Goal: Information Seeking & Learning: Learn about a topic

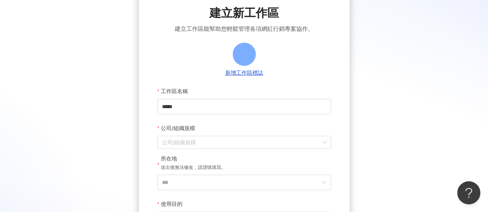
scroll to position [77, 0]
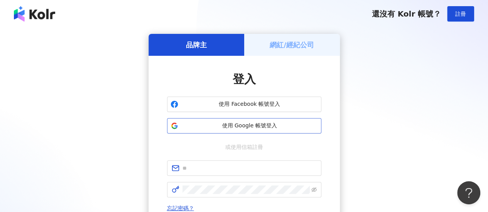
click at [225, 123] on span "使用 Google 帳號登入" at bounding box center [249, 126] width 136 height 8
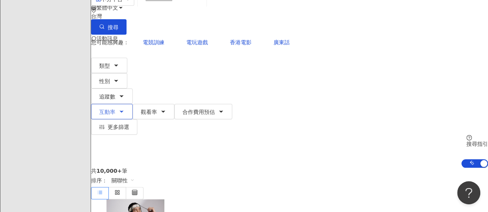
scroll to position [77, 0]
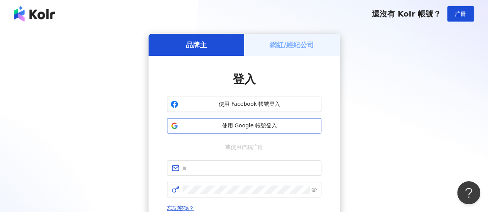
click at [246, 128] on span "使用 Google 帳號登入" at bounding box center [249, 126] width 136 height 8
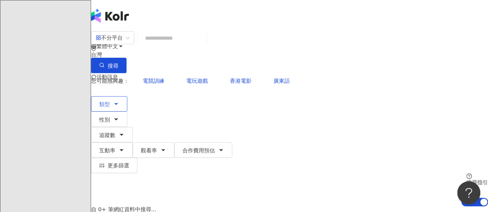
click at [123, 96] on button "類型" at bounding box center [109, 103] width 36 height 15
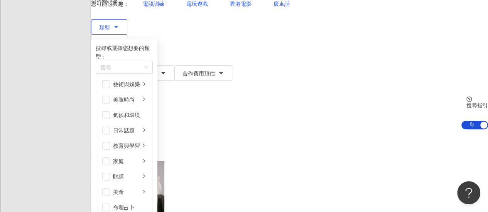
scroll to position [151, 0]
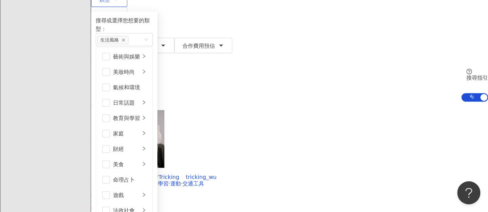
scroll to position [116, 0]
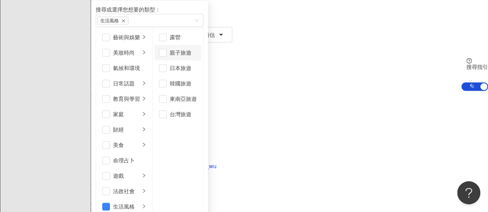
click at [201, 55] on li "親子旅遊" at bounding box center [177, 52] width 47 height 15
click at [167, 70] on span "button" at bounding box center [163, 68] width 8 height 8
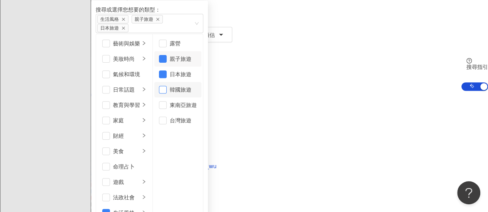
click at [167, 86] on span "button" at bounding box center [163, 90] width 8 height 8
click at [167, 101] on span "button" at bounding box center [163, 105] width 8 height 8
click at [201, 99] on li "東南亞旅遊" at bounding box center [177, 105] width 47 height 15
click at [167, 101] on span "button" at bounding box center [163, 105] width 8 height 8
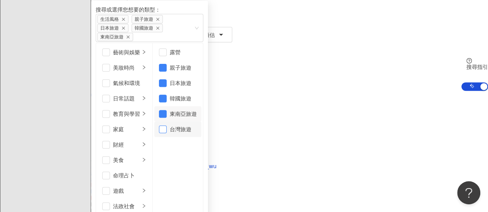
click at [167, 126] on span "button" at bounding box center [163, 130] width 8 height 8
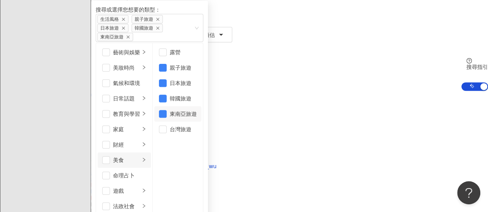
click at [140, 156] on div "美食" at bounding box center [126, 160] width 27 height 8
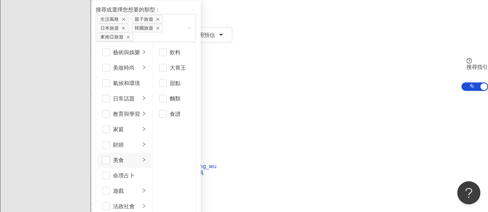
click at [140, 156] on div "美食" at bounding box center [126, 160] width 27 height 8
click at [140, 94] on div "日常話題" at bounding box center [126, 98] width 27 height 8
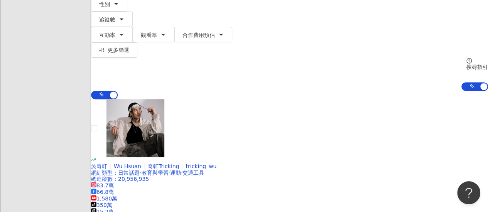
click at [316, 91] on div "AI 開啟 AI 關閉" at bounding box center [289, 95] width 397 height 8
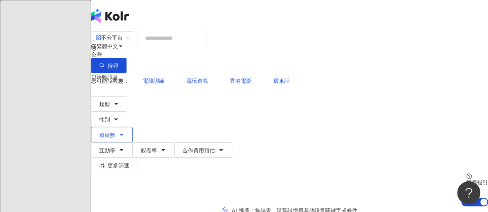
click at [115, 132] on span "追蹤數" at bounding box center [107, 135] width 16 height 6
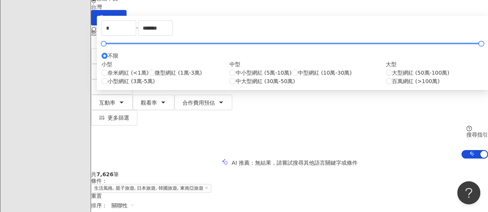
scroll to position [39, 0]
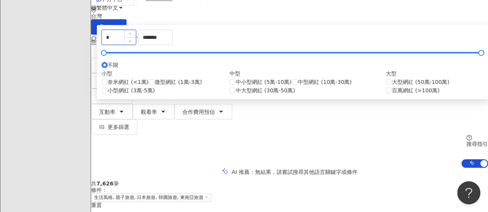
click at [136, 45] on input "*" at bounding box center [119, 37] width 34 height 15
type input "*****"
click at [172, 45] on input "*******" at bounding box center [155, 37] width 34 height 15
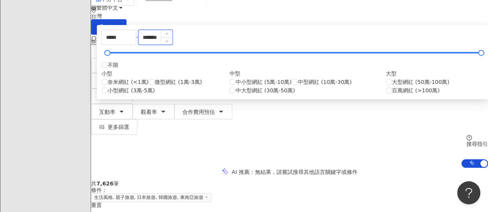
click at [172, 45] on input "*******" at bounding box center [155, 37] width 34 height 15
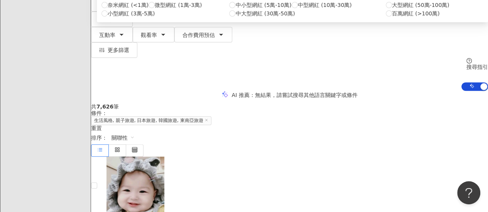
scroll to position [0, 0]
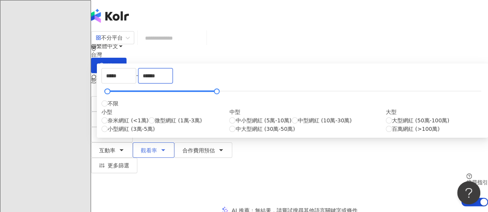
type input "******"
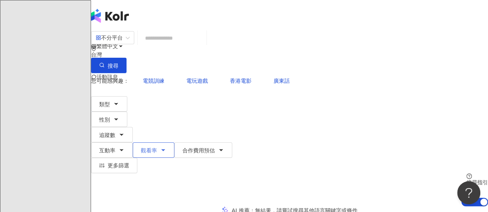
click at [157, 148] on span "觀看率" at bounding box center [149, 151] width 16 height 6
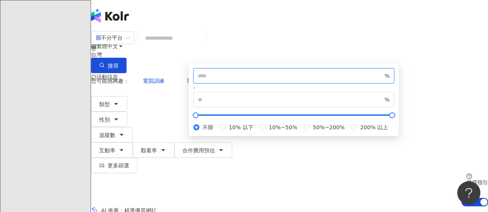
click at [320, 80] on input "number" at bounding box center [290, 76] width 185 height 8
type input "**"
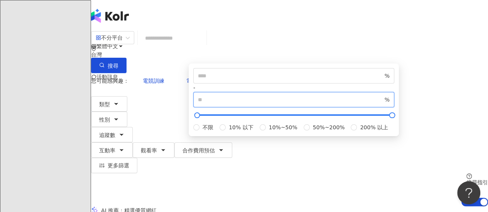
click at [372, 104] on input "number" at bounding box center [290, 100] width 185 height 8
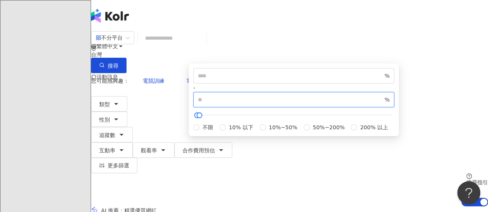
type input "***"
click at [318, 57] on div "不分平台 台灣 搜尋 您可能感興趣： 電競訓練 電玩遊戲 香港電影 廣東話 類型 性別 追蹤數 互動率 觀看率 合作費用預估 更多篩選 ***** - ***…" at bounding box center [289, 119] width 397 height 176
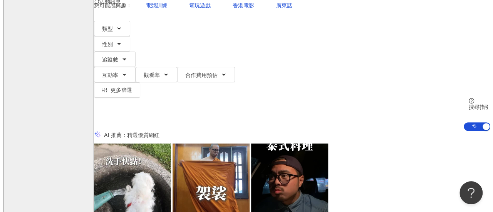
scroll to position [39, 0]
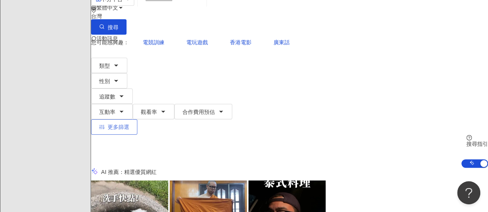
click at [129, 124] on span "更多篩選" at bounding box center [119, 127] width 22 height 6
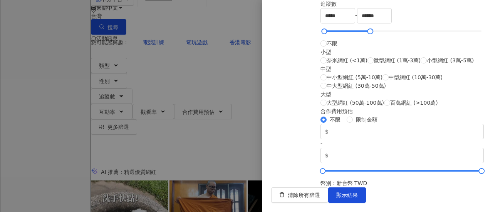
scroll to position [377, 0]
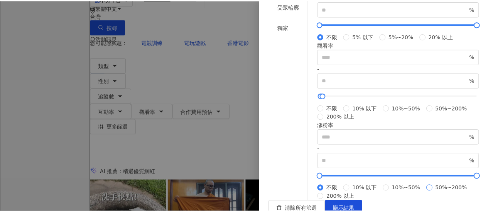
scroll to position [34, 0]
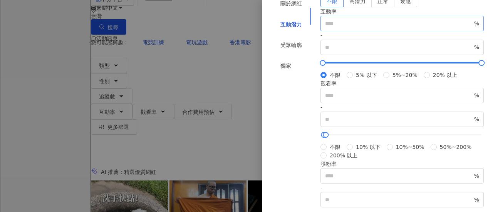
click at [355, 31] on span "%" at bounding box center [402, 23] width 163 height 15
type input "*"
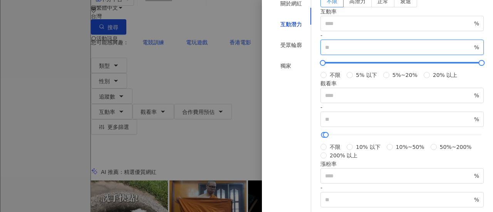
click at [438, 52] on input "number" at bounding box center [399, 47] width 148 height 8
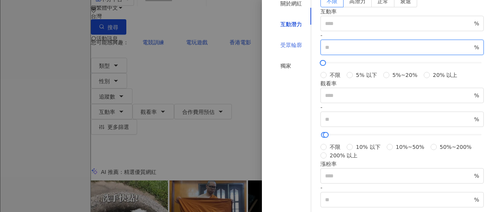
type input "**"
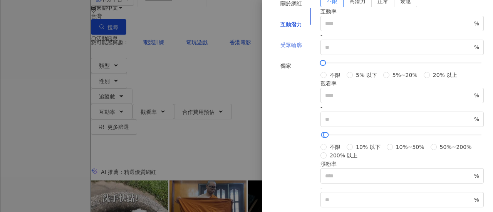
click at [298, 52] on div "受眾輪廓" at bounding box center [291, 45] width 40 height 15
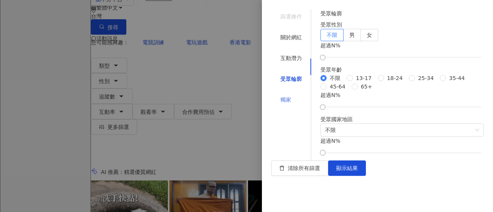
click at [288, 93] on div "獨家" at bounding box center [291, 100] width 40 height 15
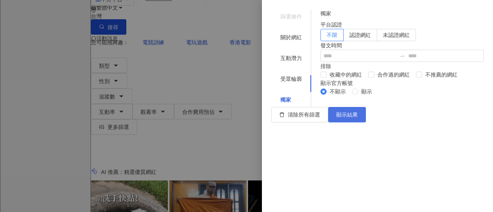
click at [358, 118] on span "顯示結果" at bounding box center [348, 115] width 22 height 6
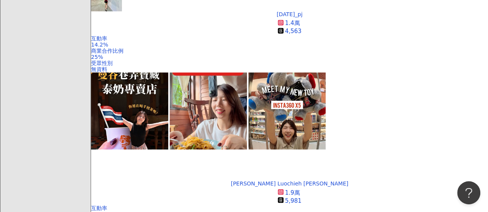
scroll to position [694, 0]
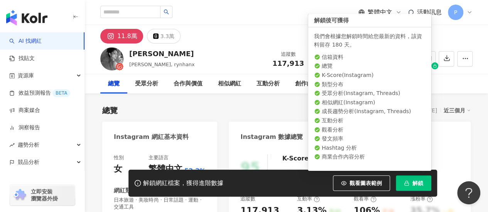
click at [402, 183] on button "解鎖" at bounding box center [413, 183] width 35 height 15
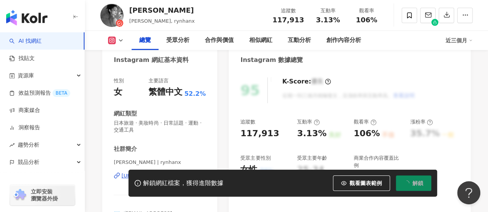
scroll to position [116, 0]
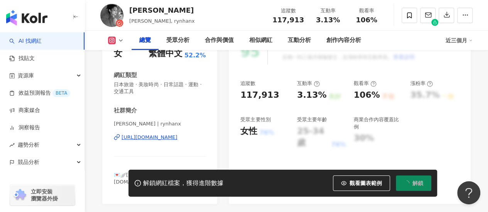
click at [145, 135] on div "https://www.instagram.com/rynhanx/" at bounding box center [149, 137] width 56 height 7
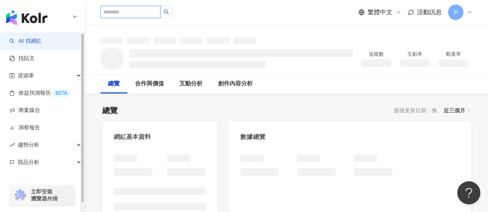
click at [138, 12] on input "search" at bounding box center [130, 12] width 60 height 12
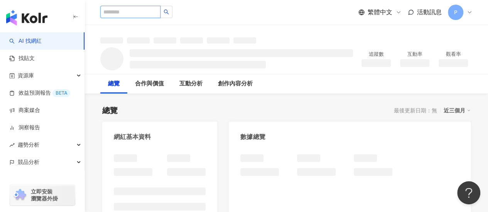
click at [160, 14] on input "search" at bounding box center [130, 12] width 60 height 12
click at [29, 21] on img "button" at bounding box center [26, 17] width 41 height 15
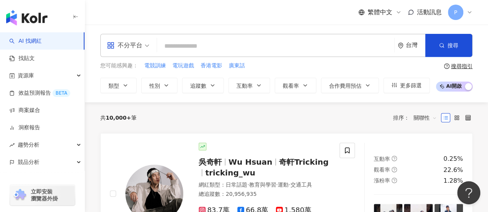
click at [125, 73] on div "您可能感興趣： 電競訓練 電玩遊戲 香港電影 廣東話 類型 性別 追蹤數 互動率 觀看率 合作費用預估 更多篩選" at bounding box center [264, 78] width 329 height 32
click at [126, 84] on icon "button" at bounding box center [125, 85] width 6 height 6
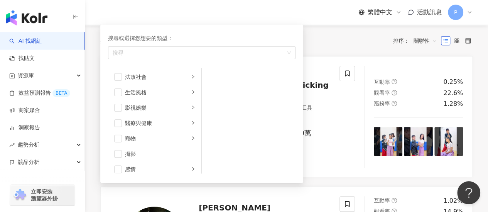
scroll to position [267, 0]
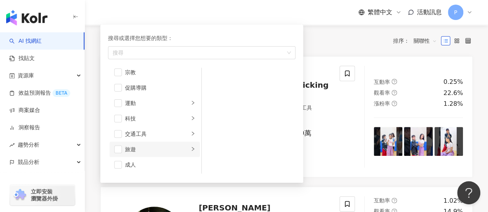
click at [182, 148] on div "旅遊" at bounding box center [157, 149] width 64 height 8
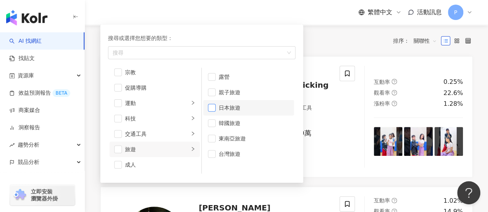
click at [211, 106] on span "button" at bounding box center [212, 108] width 8 height 8
click at [213, 125] on span "button" at bounding box center [212, 123] width 8 height 8
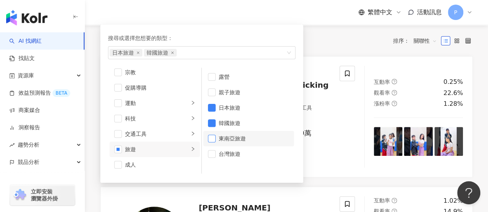
click at [213, 140] on span "button" at bounding box center [212, 139] width 8 height 8
click at [211, 89] on span "button" at bounding box center [212, 93] width 8 height 8
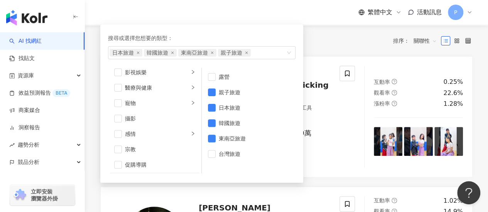
scroll to position [151, 0]
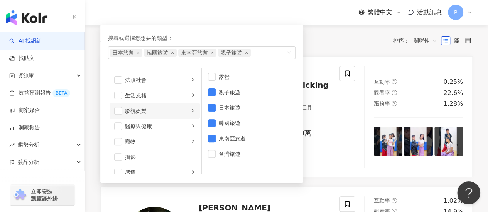
click at [190, 109] on icon "right" at bounding box center [192, 110] width 5 height 5
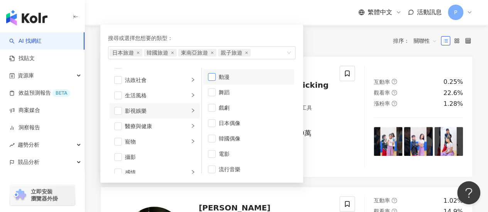
click at [213, 75] on span "button" at bounding box center [212, 77] width 8 height 8
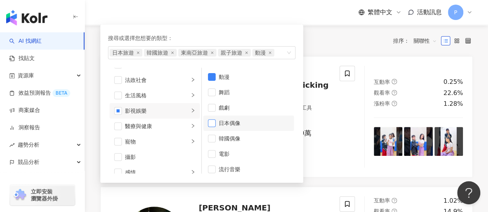
click at [211, 124] on span "button" at bounding box center [212, 123] width 8 height 8
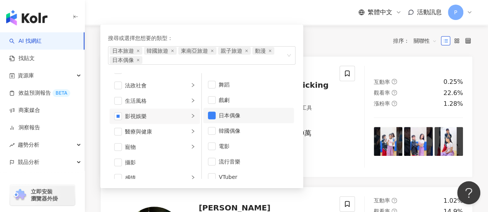
scroll to position [20, 0]
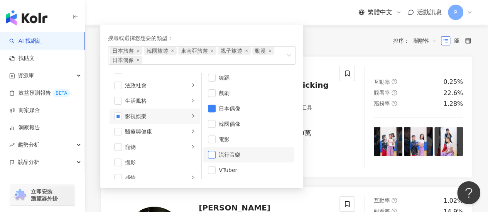
click at [214, 154] on span "button" at bounding box center [212, 155] width 8 height 8
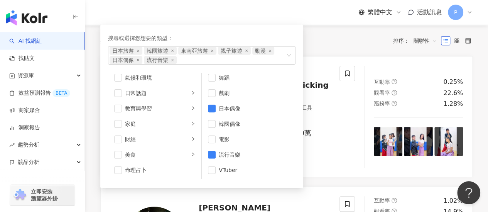
scroll to position [0, 0]
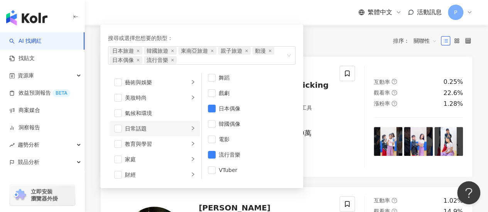
click at [190, 127] on icon "right" at bounding box center [192, 128] width 5 height 5
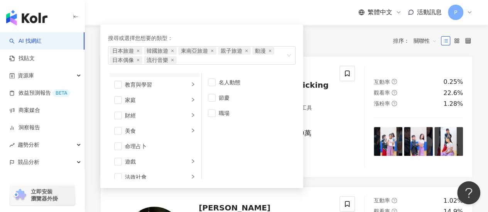
scroll to position [116, 0]
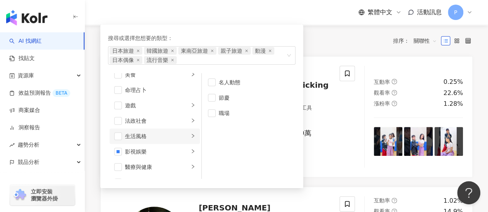
click at [192, 137] on icon "right" at bounding box center [193, 136] width 2 height 4
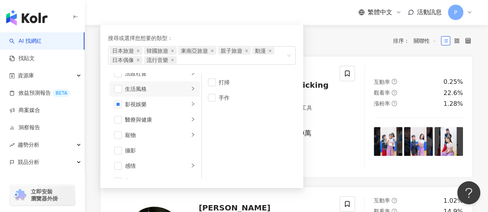
scroll to position [77, 0]
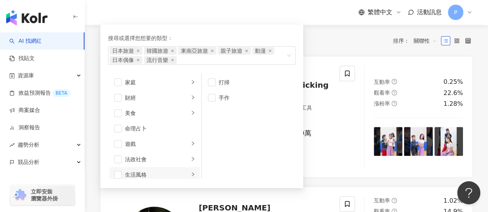
click at [343, 44] on div "共 10,000+ 筆 排序： 關聯性" at bounding box center [286, 41] width 372 height 12
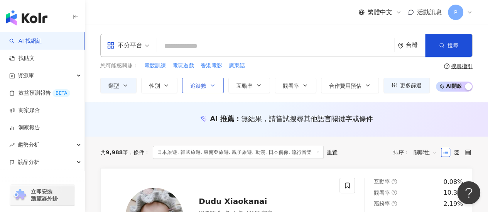
click at [207, 84] on button "追蹤數" at bounding box center [203, 85] width 42 height 15
click at [211, 85] on icon "button" at bounding box center [212, 86] width 3 height 2
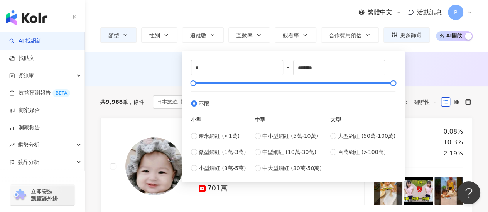
scroll to position [39, 0]
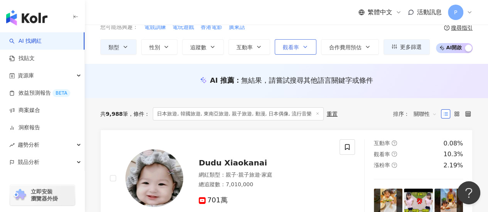
click at [298, 47] on button "觀看率" at bounding box center [295, 46] width 42 height 15
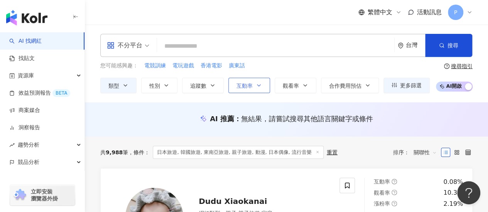
click at [234, 86] on button "互動率" at bounding box center [249, 85] width 42 height 15
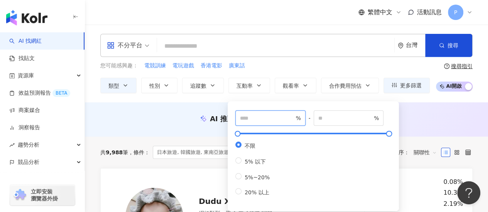
click at [247, 119] on input "number" at bounding box center [267, 118] width 54 height 8
type input "*"
click at [336, 113] on span "%" at bounding box center [348, 118] width 70 height 15
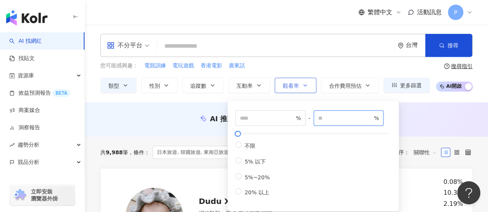
type input "**"
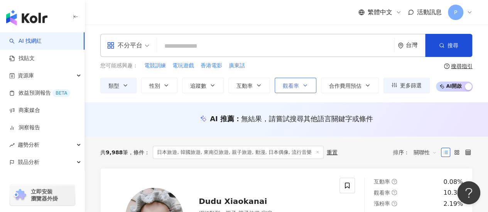
click at [304, 89] on button "觀看率" at bounding box center [295, 85] width 42 height 15
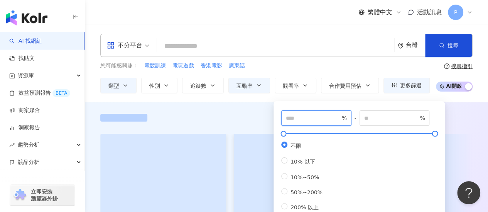
click at [310, 122] on input "number" at bounding box center [313, 118] width 54 height 8
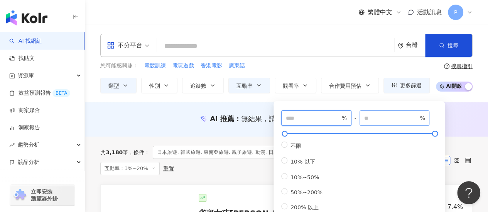
type input "**"
click at [375, 114] on input "number" at bounding box center [391, 118] width 54 height 8
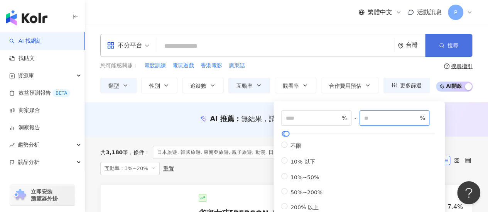
type input "***"
click at [443, 43] on icon "button" at bounding box center [441, 45] width 5 height 5
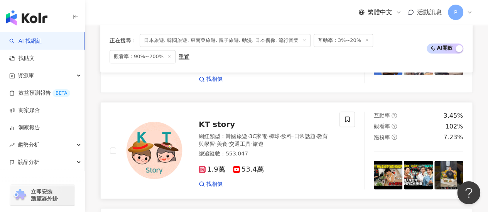
scroll to position [540, 0]
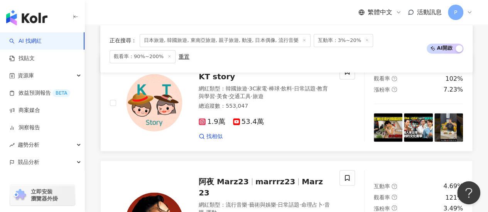
click at [202, 121] on icon at bounding box center [202, 122] width 2 height 2
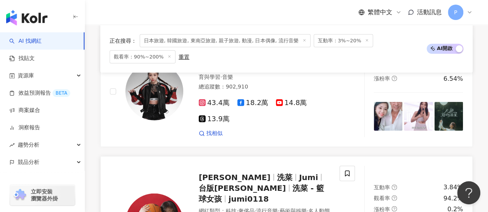
scroll to position [1079, 0]
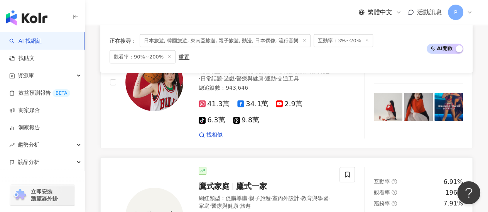
scroll to position [1234, 0]
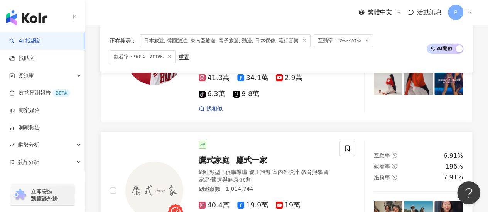
click at [204, 204] on icon at bounding box center [202, 206] width 4 height 4
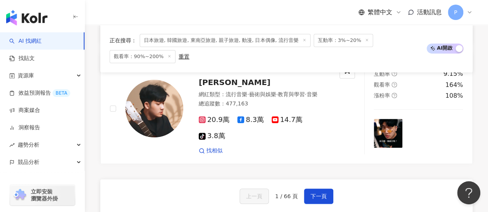
scroll to position [1696, 0]
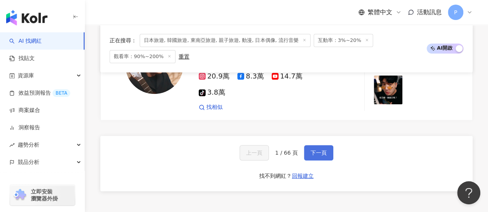
click at [310, 145] on button "下一頁" at bounding box center [318, 152] width 29 height 15
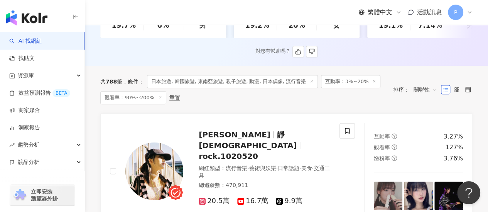
scroll to position [231, 0]
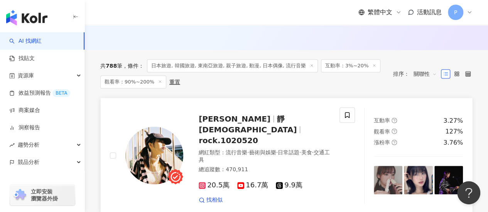
click at [201, 183] on rect at bounding box center [201, 185] width 5 height 5
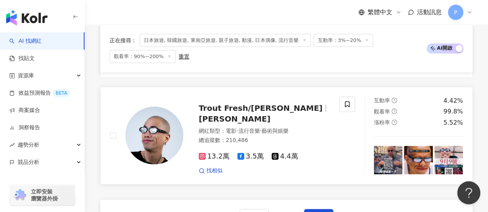
scroll to position [1542, 0]
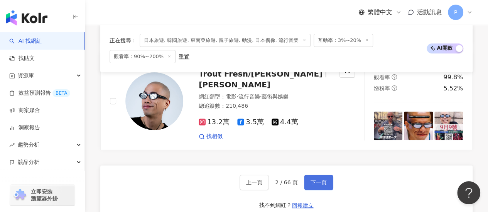
click at [310, 180] on span "下一頁" at bounding box center [318, 183] width 16 height 6
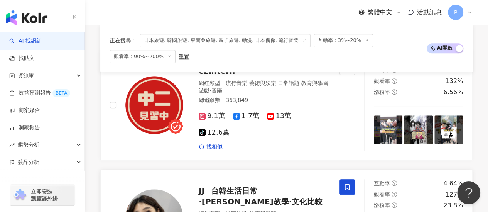
scroll to position [193, 0]
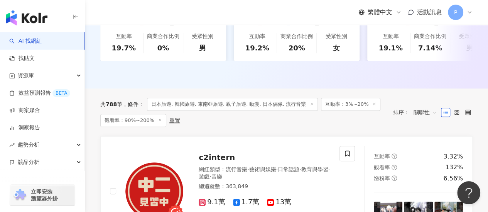
click at [276, 111] on span "日本旅遊, 韓國旅遊, 東南亞旅遊, 親子旅遊, 動漫, 日本偶像, 流行音樂" at bounding box center [232, 104] width 171 height 13
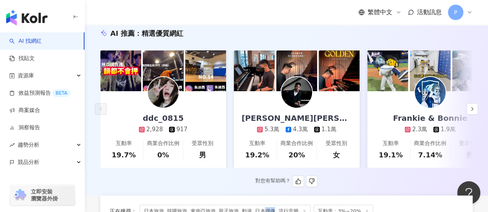
scroll to position [0, 0]
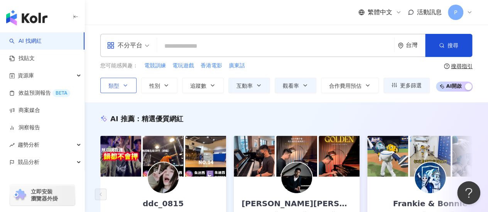
click at [117, 79] on button "類型" at bounding box center [118, 85] width 36 height 15
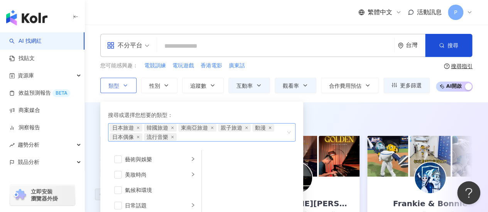
click at [269, 127] on icon "close" at bounding box center [269, 127] width 3 height 3
click at [138, 136] on icon "close" at bounding box center [137, 137] width 3 height 3
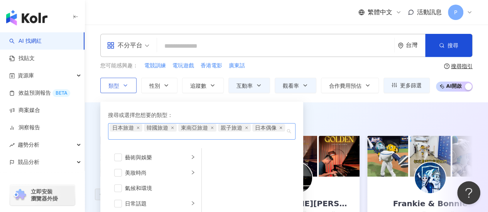
click at [281, 126] on icon "close" at bounding box center [280, 127] width 3 height 3
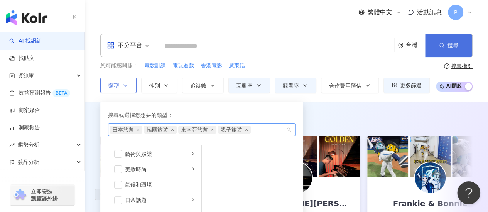
click at [444, 38] on button "搜尋" at bounding box center [448, 45] width 47 height 23
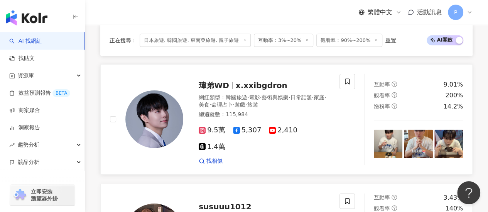
scroll to position [1195, 0]
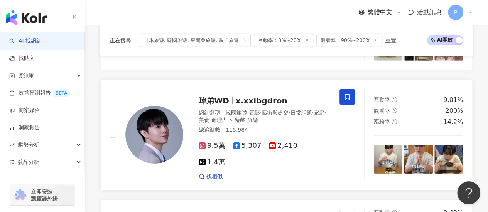
click at [348, 89] on span at bounding box center [346, 96] width 15 height 15
click at [345, 89] on span at bounding box center [346, 96] width 15 height 15
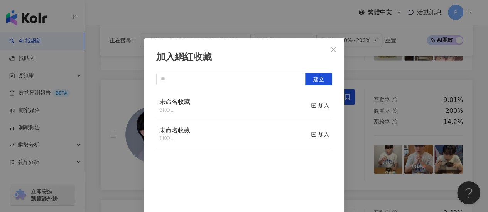
scroll to position [27, 0]
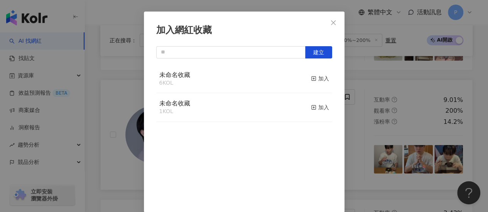
click at [209, 81] on div "未命名收藏 6 KOL 加入" at bounding box center [244, 79] width 176 height 29
click at [315, 79] on div "加入" at bounding box center [320, 78] width 18 height 8
click at [93, 123] on div "加入網紅收藏 建立 未命名收藏 7 KOL 已加入 未命名收藏 1 KOL 加入" at bounding box center [244, 106] width 488 height 212
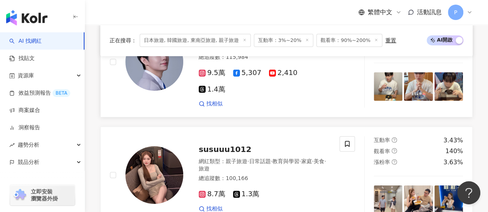
scroll to position [1272, 0]
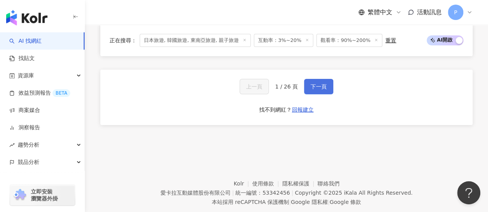
click at [313, 84] on span "下一頁" at bounding box center [318, 87] width 16 height 6
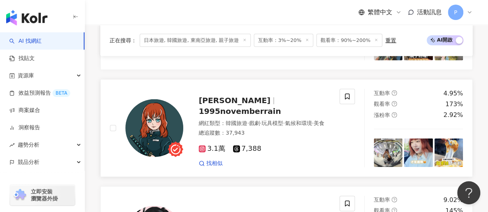
scroll to position [1184, 0]
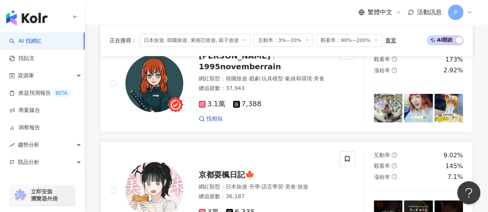
click at [206, 170] on span "京都耍楓日記🍁" at bounding box center [227, 174] width 56 height 9
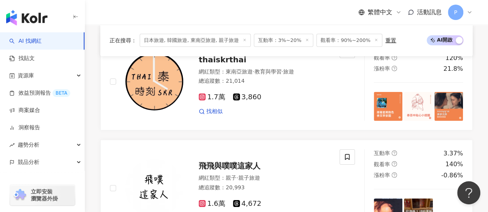
scroll to position [1401, 0]
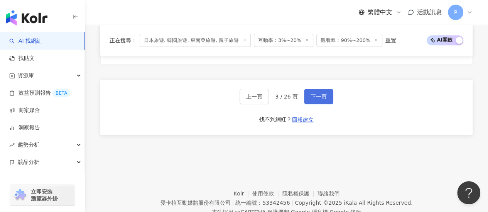
click at [317, 94] on span "下一頁" at bounding box center [318, 97] width 16 height 6
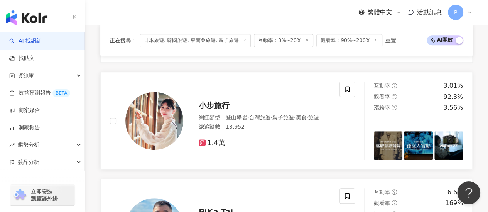
scroll to position [202, 0]
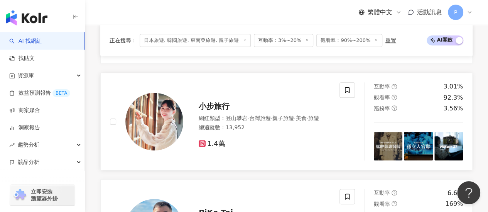
click at [204, 147] on icon at bounding box center [202, 143] width 7 height 7
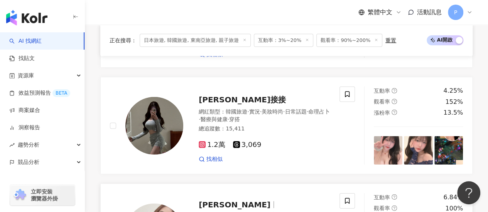
scroll to position [1358, 0]
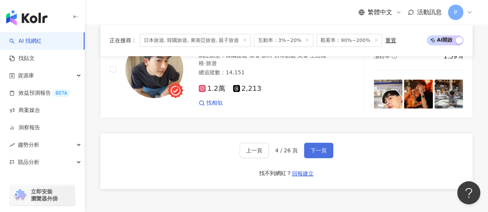
click at [310, 148] on span "下一頁" at bounding box center [318, 151] width 16 height 6
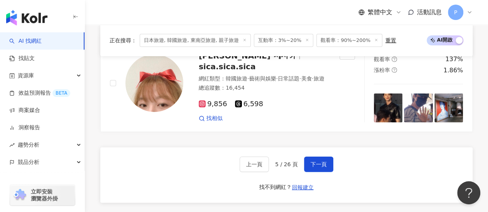
scroll to position [1349, 0]
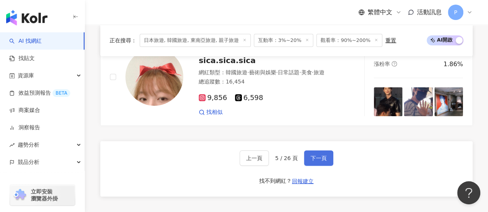
click at [315, 155] on span "下一頁" at bounding box center [318, 158] width 16 height 6
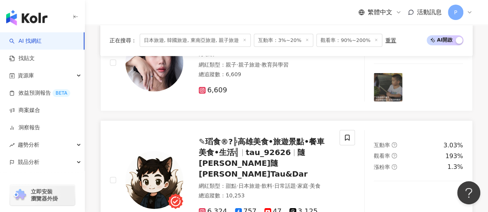
scroll to position [1158, 0]
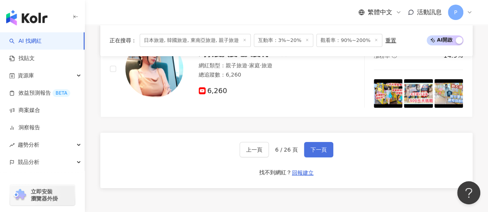
click at [315, 147] on span "下一頁" at bounding box center [318, 150] width 16 height 6
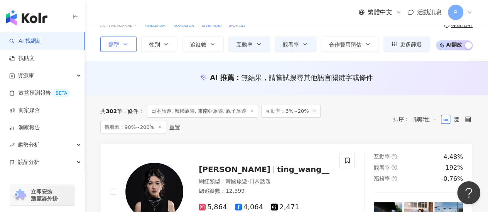
scroll to position [0, 0]
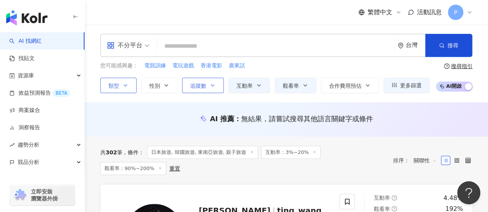
click at [200, 88] on span "追蹤數" at bounding box center [198, 86] width 16 height 6
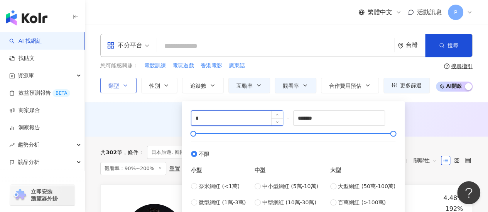
click at [236, 116] on input "*" at bounding box center [236, 118] width 91 height 15
type input "**"
type input "*****"
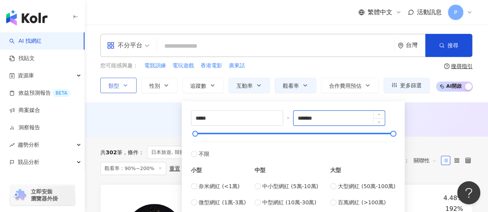
click at [320, 118] on input "*******" at bounding box center [338, 118] width 91 height 15
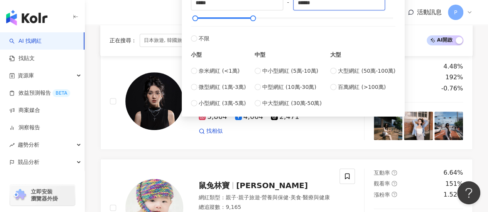
scroll to position [39, 0]
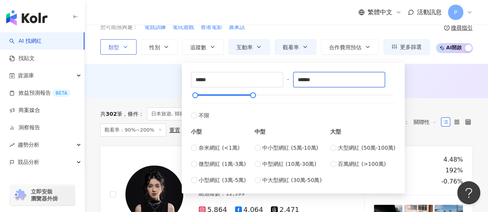
type input "******"
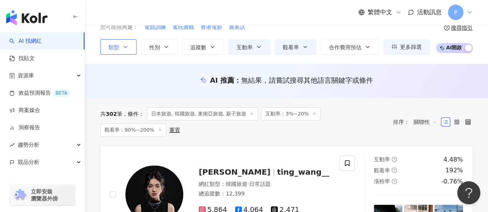
click at [463, 67] on div "AI 推薦 ： 無結果，請嘗試搜尋其他語言關鍵字或條件" at bounding box center [286, 81] width 403 height 34
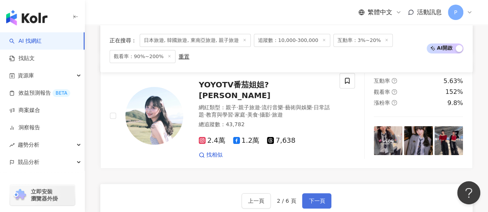
click at [325, 194] on button "下一頁" at bounding box center [316, 201] width 29 height 15
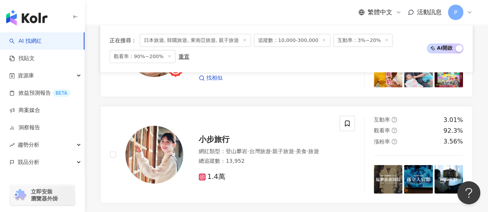
scroll to position [1449, 0]
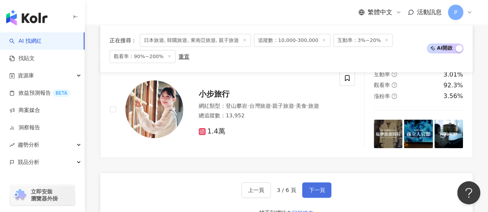
click at [304, 183] on button "下一頁" at bounding box center [316, 190] width 29 height 15
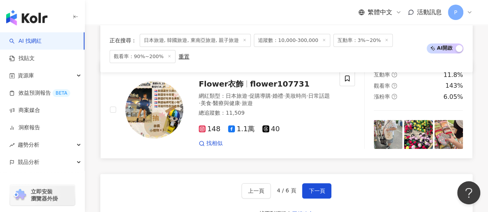
scroll to position [1530, 0]
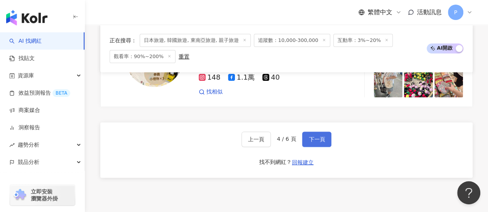
click at [324, 132] on button "下一頁" at bounding box center [316, 139] width 29 height 15
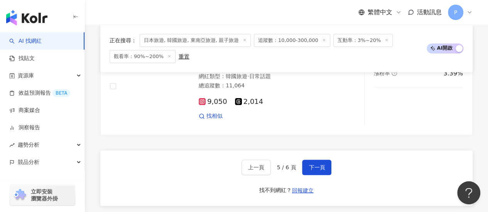
scroll to position [1503, 0]
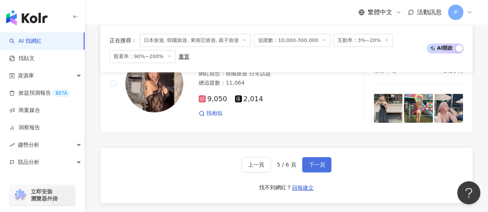
click at [321, 157] on button "下一頁" at bounding box center [316, 164] width 29 height 15
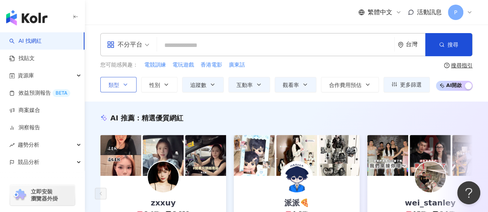
scroll to position [0, 0]
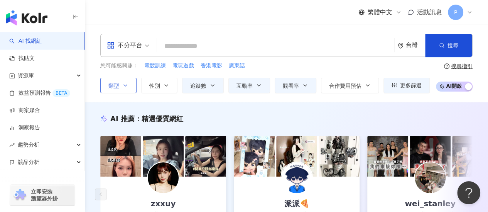
click at [231, 39] on input "search" at bounding box center [275, 46] width 231 height 15
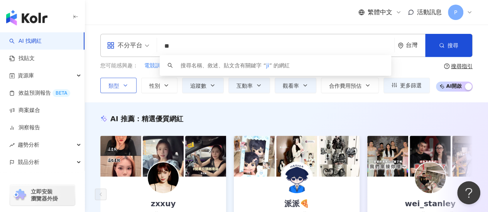
type input "*"
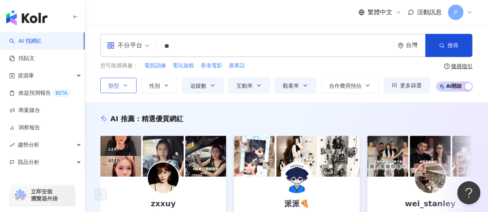
type input "*"
type input "***"
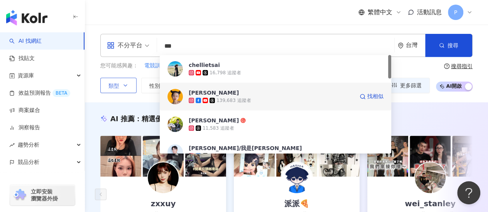
click at [245, 96] on span "Gisele Lai" at bounding box center [270, 93] width 165 height 8
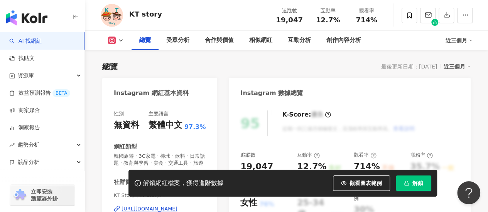
scroll to position [154, 0]
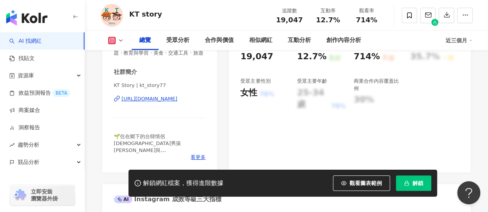
click at [143, 103] on div "https://www.instagram.com/kt_story77/" at bounding box center [149, 99] width 56 height 7
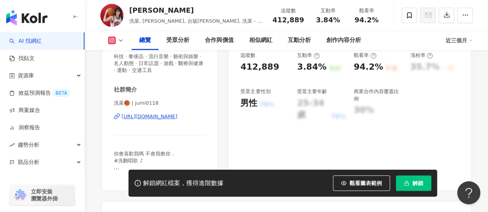
scroll to position [154, 0]
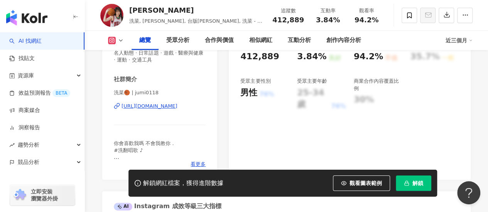
click at [140, 106] on div "https://www.instagram.com/jumi0118/" at bounding box center [149, 106] width 56 height 7
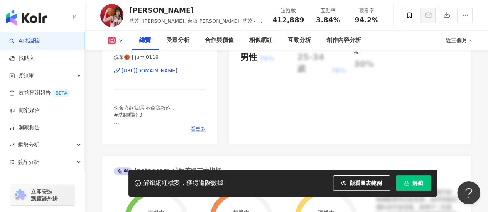
scroll to position [231, 0]
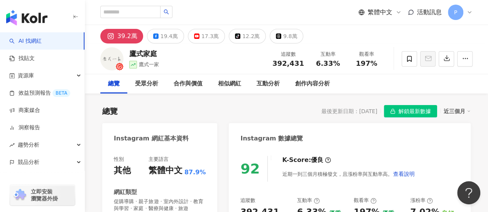
click at [284, 64] on span "392,431" at bounding box center [288, 63] width 32 height 8
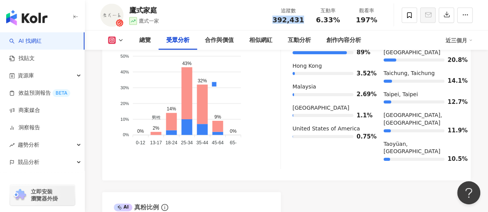
scroll to position [810, 0]
click at [142, 39] on div "總覽" at bounding box center [145, 40] width 12 height 9
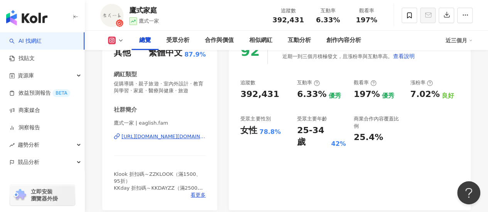
scroll to position [124, 0]
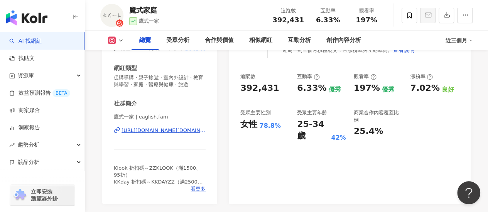
click at [150, 134] on div "[URL][DOMAIN_NAME][DOMAIN_NAME]" at bounding box center [163, 130] width 84 height 7
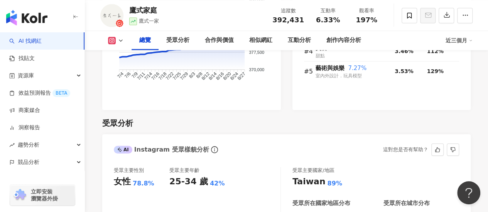
scroll to position [702, 0]
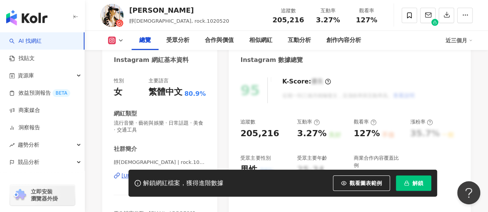
scroll to position [154, 0]
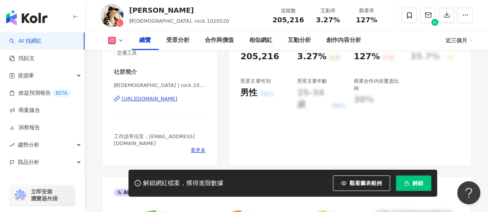
click at [170, 101] on div "https://www.instagram.com/rock.1020520/" at bounding box center [149, 99] width 56 height 7
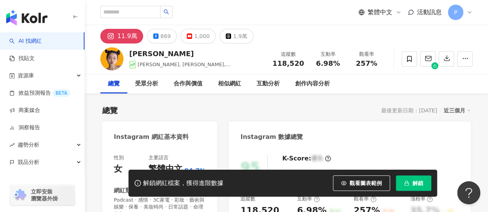
click at [467, 12] on icon at bounding box center [469, 12] width 6 height 6
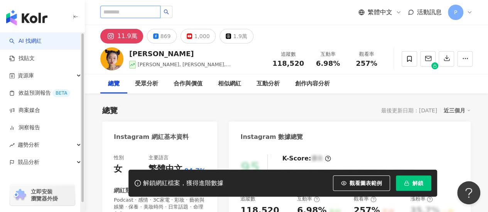
click at [138, 14] on input "search" at bounding box center [130, 12] width 60 height 12
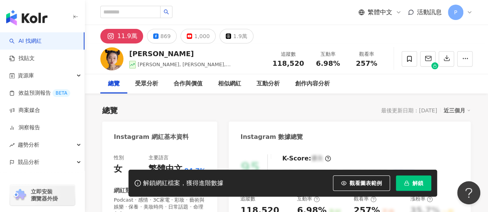
click at [42, 17] on img "button" at bounding box center [26, 17] width 41 height 15
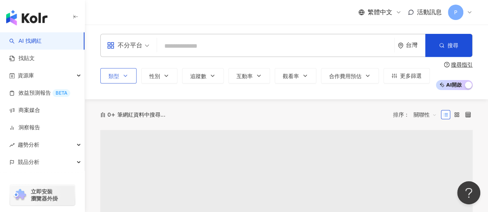
click at [131, 76] on div "類型 性別 追蹤數 互動率 觀看率 合作費用預估 更多篩選" at bounding box center [264, 75] width 329 height 15
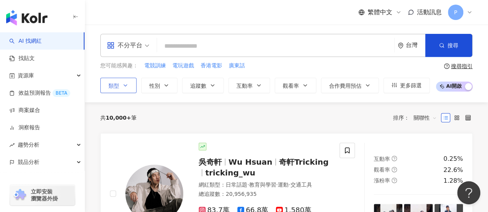
click at [133, 89] on button "類型" at bounding box center [118, 85] width 36 height 15
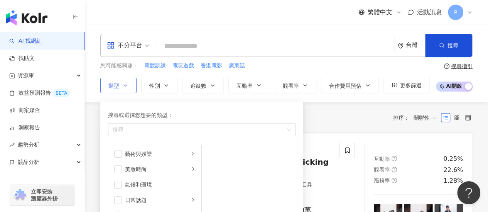
click at [133, 89] on button "類型 搜尋或選擇您想要的類型： 搜尋 藝術與娛樂 美妝時尚 氣候和環境 日常話題 教育與學習 家庭 財經 美食 命理占卜 遊戲 法政社會 生活風格 影視娛樂 …" at bounding box center [118, 85] width 36 height 15
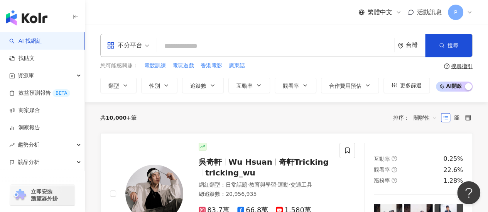
click at [454, 67] on div "搜尋指引" at bounding box center [462, 66] width 22 height 6
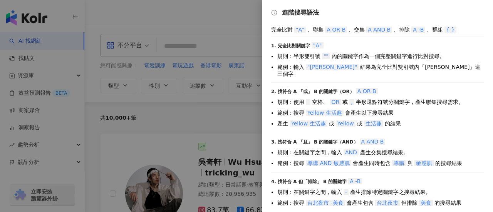
click at [223, 103] on div at bounding box center [246, 106] width 493 height 212
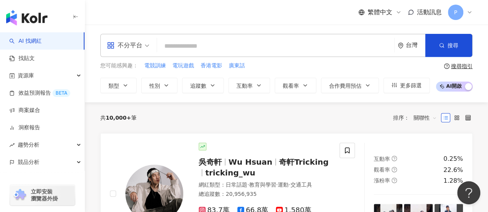
click at [463, 66] on div "搜尋指引" at bounding box center [462, 66] width 22 height 6
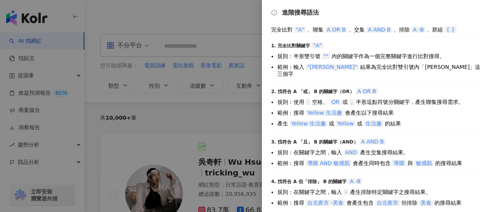
click at [283, 30] on div "完全比對 "A" 、聯集 A OR B 、交集 A AND B 、排除 A -B 、群組 { }" at bounding box center [377, 30] width 213 height 8
click at [279, 30] on div "完全比對 "A" 、聯集 A OR B 、交集 A AND B 、排除 A -B 、群組 { }" at bounding box center [377, 30] width 213 height 8
drag, startPoint x: 357, startPoint y: 56, endPoint x: 385, endPoint y: 57, distance: 28.2
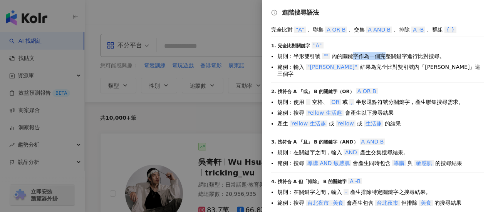
click at [386, 56] on li "規則：半形雙引號 "" 內的關鍵字作為一個完整關鍵字進行比對搜尋。" at bounding box center [381, 56] width 207 height 8
drag, startPoint x: 353, startPoint y: 68, endPoint x: 394, endPoint y: 68, distance: 40.5
click at [394, 68] on li "範例：輸入 "蔡阿嘎" 結果為完全比對雙引號內「蔡阿嘎」這三個字" at bounding box center [381, 70] width 207 height 14
click at [405, 98] on li "規則：使用 空格、 OR 或 , 半形逗點符號分關鍵字，產生聯集搜尋需求。" at bounding box center [381, 102] width 207 height 8
click at [226, 34] on div at bounding box center [246, 106] width 493 height 212
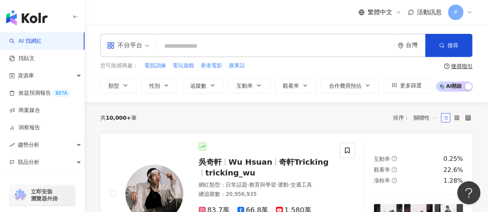
click at [116, 77] on div "您可能感興趣： 電競訓練 電玩遊戲 香港電影 廣東話 類型 性別 追蹤數 互動率 觀看率 合作費用預估 更多篩選" at bounding box center [264, 78] width 329 height 32
click at [126, 87] on icon "button" at bounding box center [125, 85] width 6 height 6
click at [117, 96] on div "不分平台 台灣 搜尋 您可能感興趣： 電競訓練 電玩遊戲 香港電影 廣東話 類型 性別 追蹤數 互動率 觀看率 合作費用預估 更多篩選 搜尋指引 AI 開啟 …" at bounding box center [286, 64] width 403 height 78
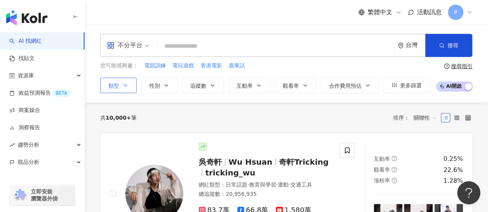
click at [129, 89] on button "類型" at bounding box center [118, 85] width 36 height 15
click at [123, 89] on button "類型" at bounding box center [118, 85] width 36 height 15
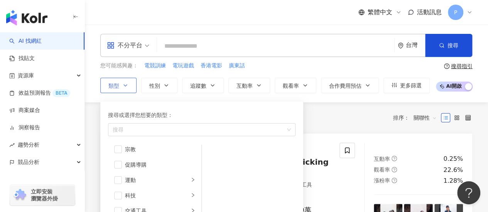
scroll to position [116, 0]
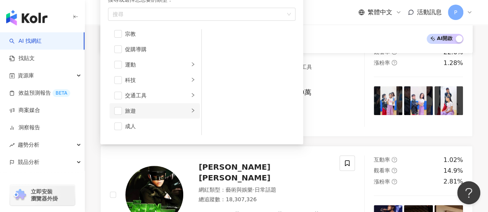
click at [194, 110] on li "旅遊" at bounding box center [154, 110] width 90 height 15
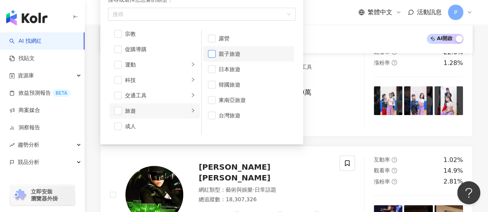
click at [212, 50] on span "button" at bounding box center [212, 54] width 8 height 8
click at [214, 66] on span "button" at bounding box center [212, 70] width 8 height 8
drag, startPoint x: 214, startPoint y: 64, endPoint x: 214, endPoint y: 70, distance: 5.4
click at [214, 66] on span "button" at bounding box center [212, 70] width 8 height 8
click at [213, 83] on span "button" at bounding box center [212, 85] width 8 height 8
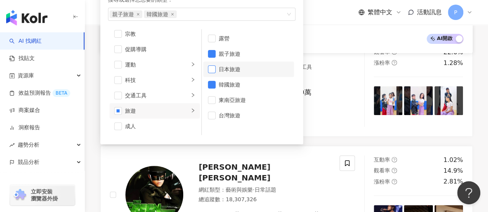
click at [211, 69] on span "button" at bounding box center [212, 70] width 8 height 8
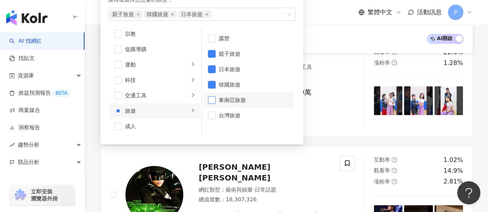
click at [210, 101] on span "button" at bounding box center [212, 100] width 8 height 8
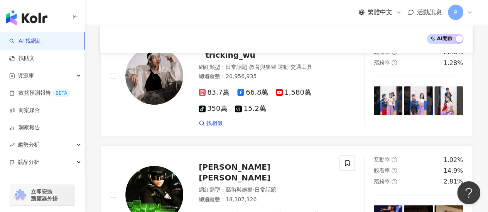
click at [328, 34] on div "AI 開啟 AI 關閉" at bounding box center [285, 39] width 353 height 10
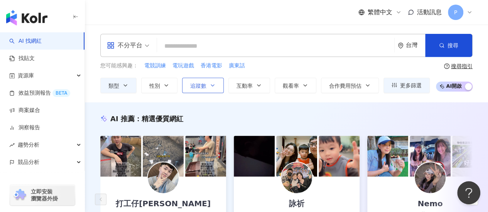
click at [204, 84] on span "追蹤數" at bounding box center [198, 86] width 16 height 6
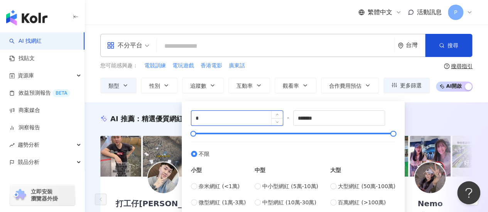
click at [213, 118] on input "*" at bounding box center [236, 118] width 91 height 15
type input "*****"
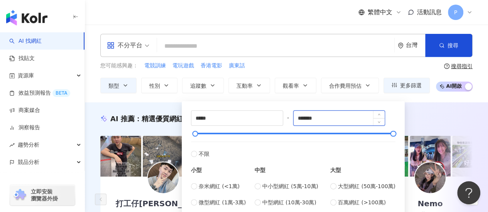
click at [351, 116] on input "*******" at bounding box center [338, 118] width 91 height 15
type input "*******"
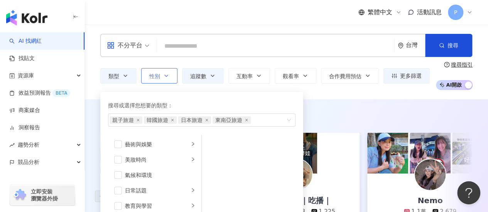
click at [156, 75] on span "性別" at bounding box center [154, 76] width 11 height 6
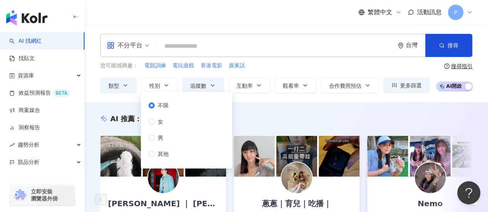
click at [197, 72] on div "您可能感興趣： 電競訓練 電玩遊戲 香港電影 廣東話 類型 性別 追蹤數 互動率 觀看率 合作費用預估 更多篩選 不限 女 男 其他" at bounding box center [264, 78] width 329 height 32
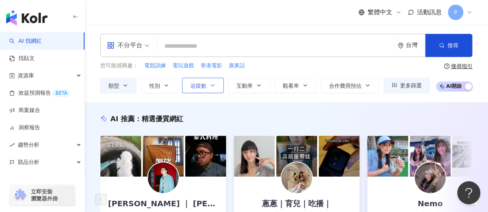
click at [201, 78] on button "追蹤數" at bounding box center [203, 85] width 42 height 15
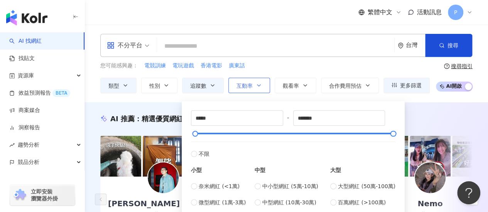
click at [262, 82] on button "互動率" at bounding box center [249, 85] width 42 height 15
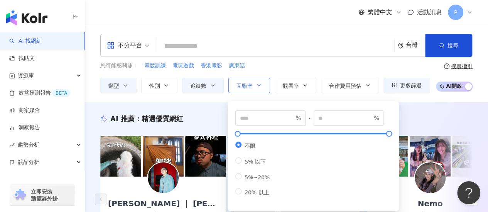
click at [262, 82] on button "互動率" at bounding box center [249, 85] width 42 height 15
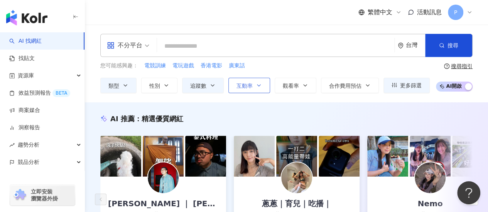
click at [256, 85] on icon "button" at bounding box center [259, 85] width 6 height 6
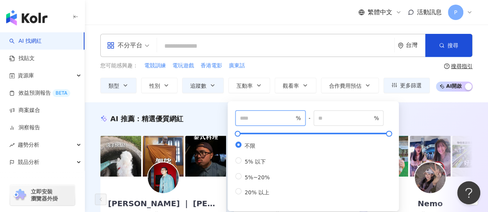
click at [259, 119] on input "number" at bounding box center [267, 118] width 54 height 8
type input "*"
click at [328, 118] on input "number" at bounding box center [345, 118] width 54 height 8
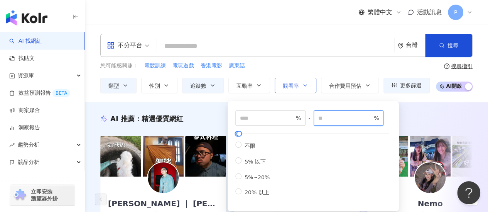
type input "***"
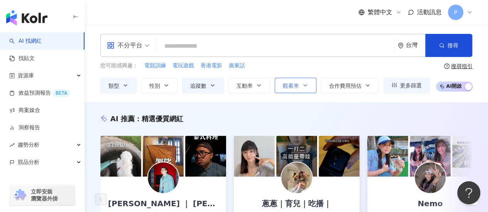
click at [299, 82] on button "觀看率" at bounding box center [295, 85] width 42 height 15
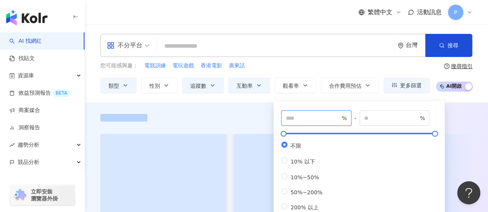
click at [313, 120] on input "number" at bounding box center [313, 118] width 54 height 8
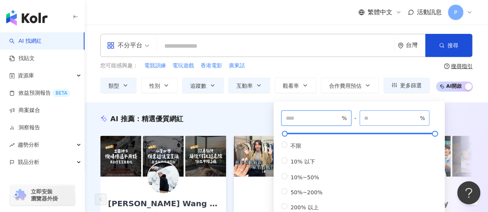
type input "**"
click at [382, 118] on input "number" at bounding box center [391, 118] width 54 height 8
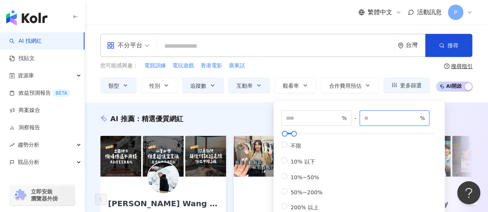
type input "***"
click at [321, 65] on div "您可能感興趣： 電競訓練 電玩遊戲 香港電影 廣東話" at bounding box center [264, 66] width 329 height 8
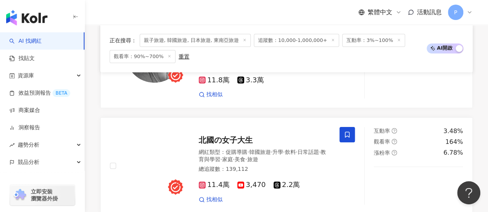
scroll to position [1580, 0]
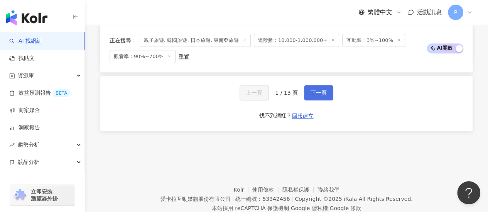
click at [321, 90] on span "下一頁" at bounding box center [318, 93] width 16 height 6
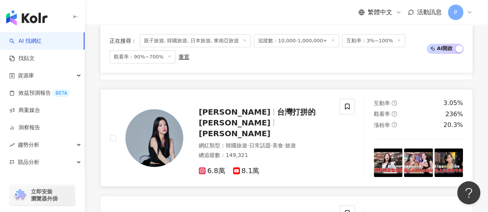
scroll to position [1274, 0]
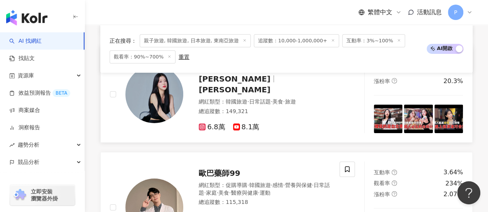
click at [199, 124] on icon at bounding box center [202, 127] width 7 height 7
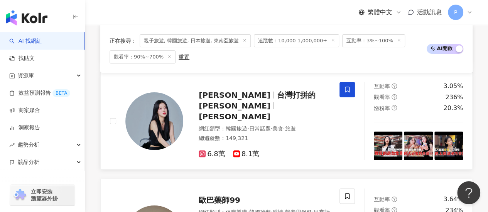
scroll to position [1235, 0]
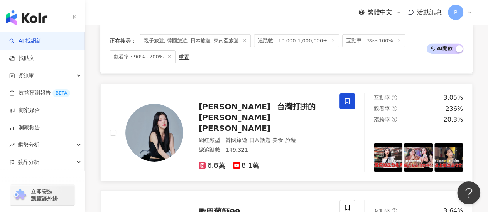
click at [343, 102] on icon at bounding box center [346, 101] width 7 height 7
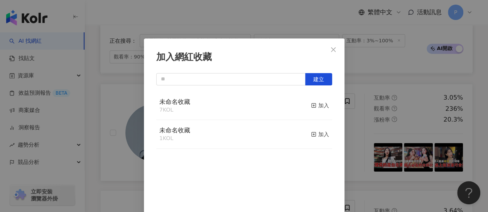
scroll to position [27, 0]
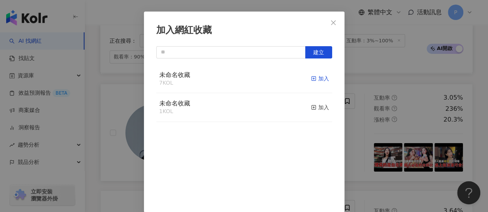
click at [311, 77] on div "加入" at bounding box center [320, 78] width 18 height 8
click at [331, 23] on icon "close" at bounding box center [333, 22] width 5 height 5
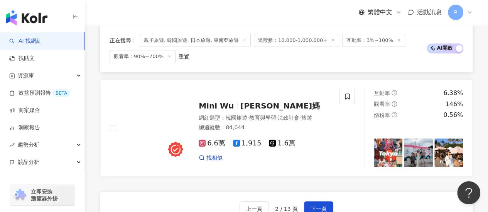
scroll to position [1593, 0]
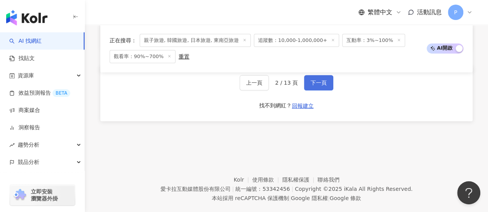
click at [315, 76] on button "下一頁" at bounding box center [318, 82] width 29 height 15
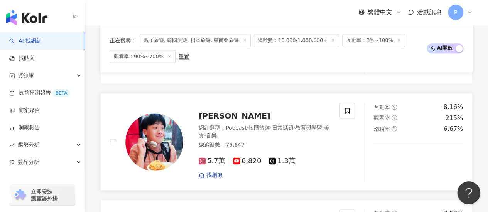
scroll to position [475, 0]
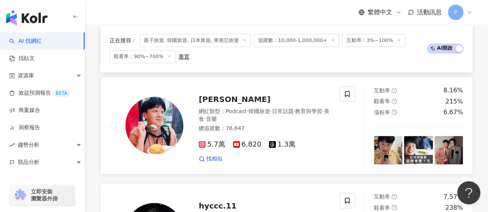
click at [203, 149] on div "5.7萬" at bounding box center [212, 145] width 27 height 8
click at [352, 99] on span at bounding box center [346, 93] width 15 height 15
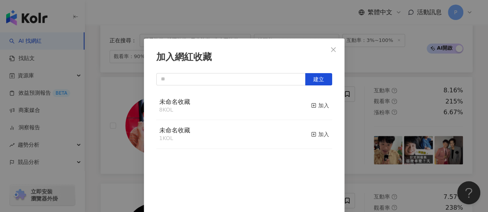
scroll to position [27, 0]
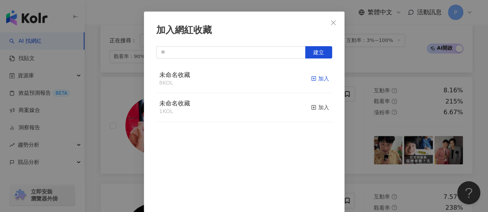
click at [311, 77] on div "加入" at bounding box center [320, 78] width 18 height 8
click at [93, 101] on div "加入網紅收藏 建立 未命名收藏 9 KOL 已加入 未命名收藏 1 KOL 加入" at bounding box center [244, 106] width 488 height 212
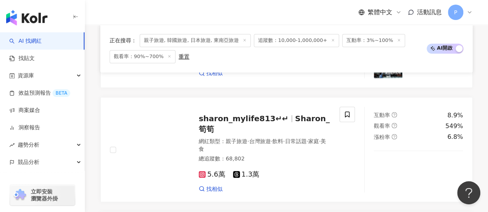
scroll to position [707, 0]
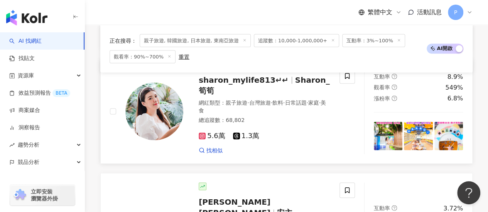
click at [200, 134] on icon at bounding box center [202, 136] width 4 height 4
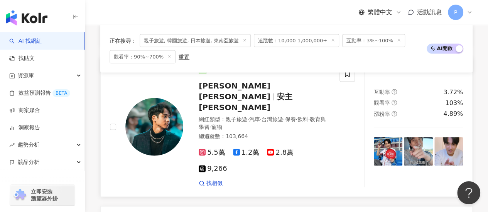
scroll to position [822, 0]
click at [203, 151] on icon at bounding box center [202, 153] width 4 height 4
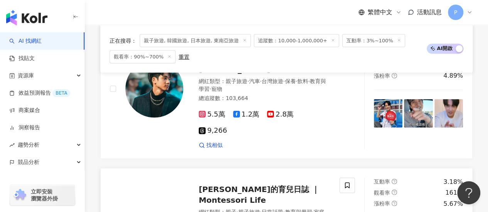
scroll to position [938, 0]
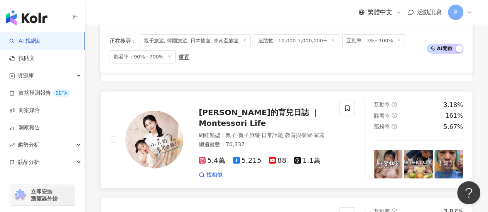
click at [205, 157] on span "5.4萬" at bounding box center [212, 161] width 27 height 8
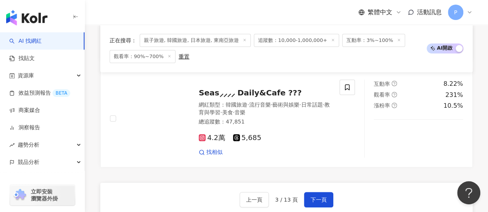
scroll to position [1516, 0]
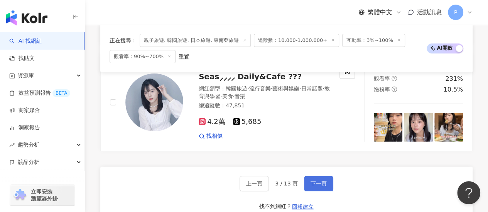
click at [318, 181] on span "下一頁" at bounding box center [318, 184] width 16 height 6
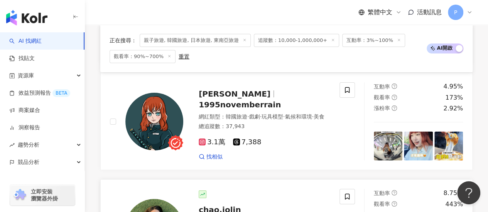
scroll to position [1326, 0]
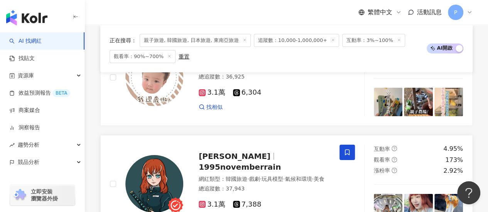
click at [350, 149] on icon at bounding box center [346, 152] width 7 height 7
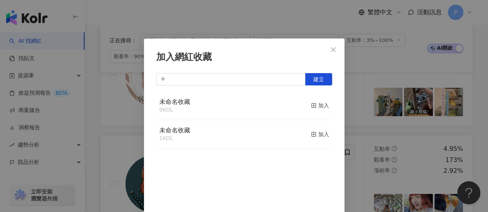
scroll to position [27, 0]
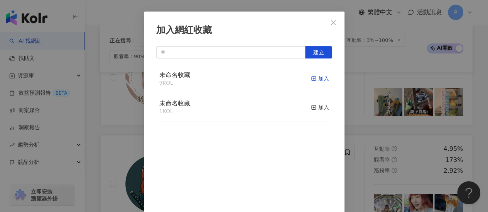
click at [317, 77] on div "加入" at bounding box center [320, 78] width 18 height 8
click at [130, 141] on div "加入網紅收藏 建立 未命名收藏 10 KOL 已加入 未命名收藏 1 KOL 加入" at bounding box center [244, 106] width 488 height 212
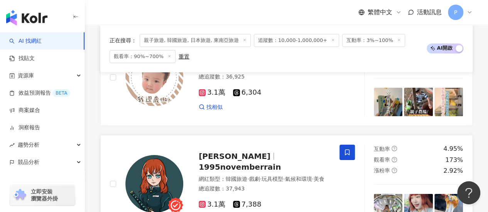
scroll to position [0, 0]
click at [130, 155] on img at bounding box center [154, 184] width 58 height 58
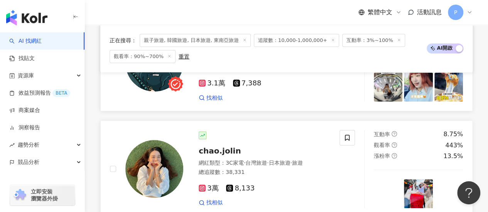
scroll to position [1518, 0]
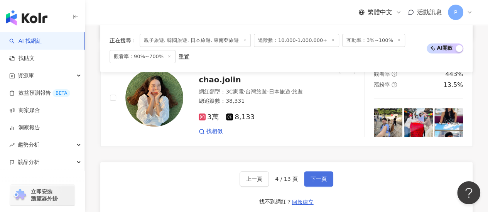
click at [306, 172] on button "下一頁" at bounding box center [318, 179] width 29 height 15
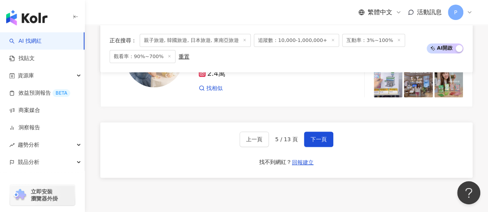
scroll to position [1577, 0]
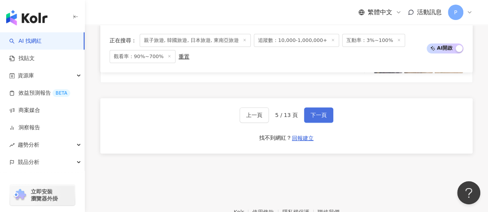
click at [328, 108] on button "下一頁" at bounding box center [318, 115] width 29 height 15
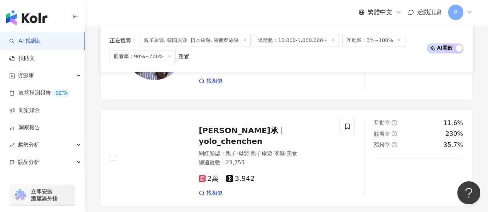
scroll to position [1507, 0]
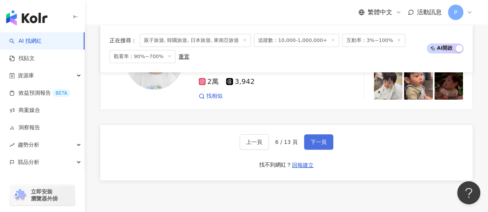
click at [323, 145] on span "下一頁" at bounding box center [318, 142] width 16 height 6
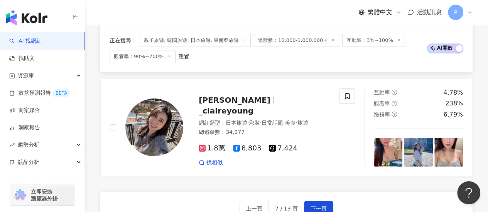
scroll to position [1496, 0]
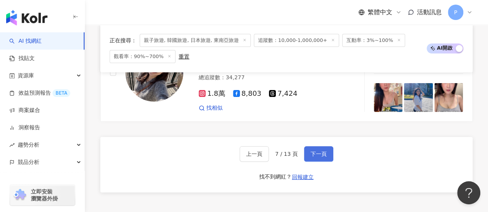
click at [318, 151] on button "下一頁" at bounding box center [318, 153] width 29 height 15
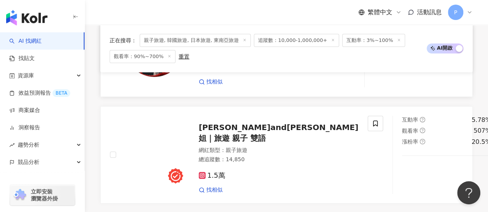
scroll to position [1465, 0]
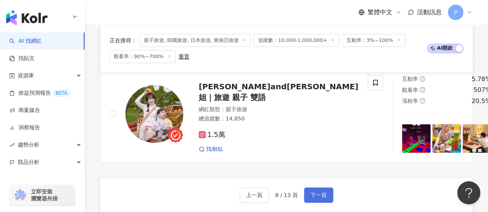
click at [315, 188] on button "下一頁" at bounding box center [318, 195] width 29 height 15
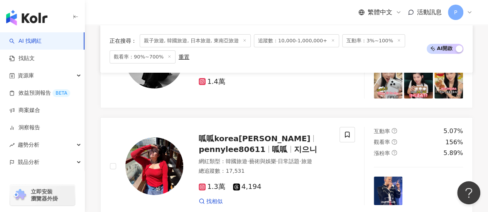
scroll to position [1460, 0]
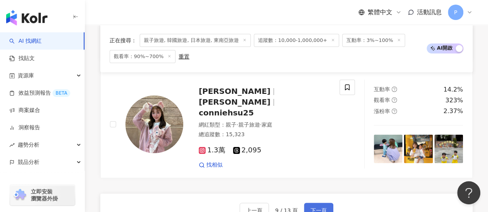
click at [304, 203] on button "下一頁" at bounding box center [318, 210] width 29 height 15
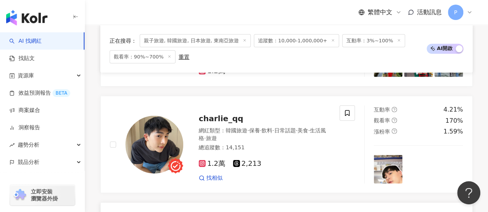
scroll to position [1192, 0]
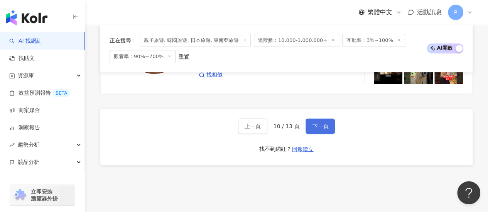
click at [327, 119] on button "下一頁" at bounding box center [319, 126] width 29 height 15
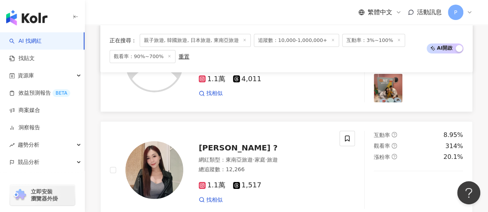
scroll to position [1466, 0]
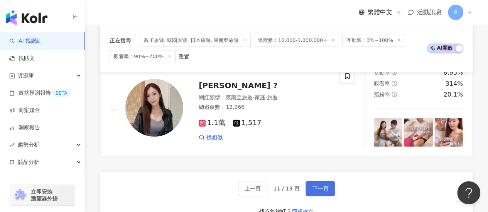
click at [322, 186] on span "下一頁" at bounding box center [320, 189] width 16 height 6
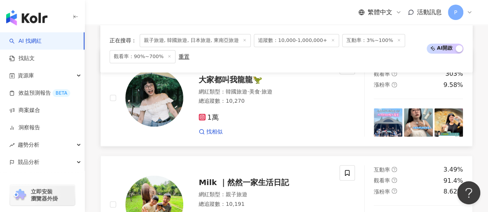
scroll to position [632, 0]
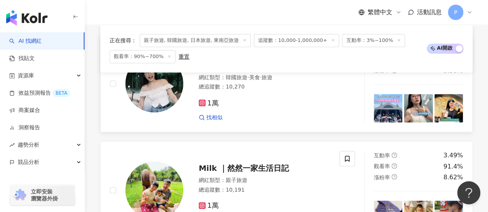
click at [210, 99] on span "1萬" at bounding box center [209, 103] width 20 height 8
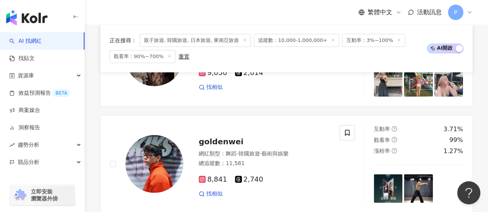
scroll to position [1518, 0]
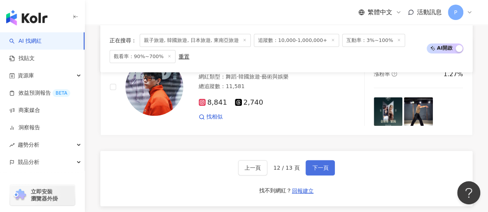
click at [309, 160] on button "下一頁" at bounding box center [319, 167] width 29 height 15
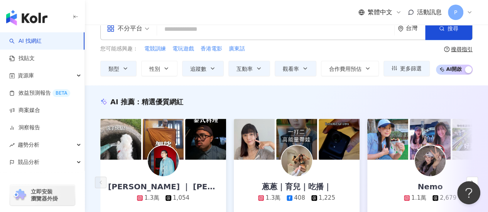
scroll to position [0, 0]
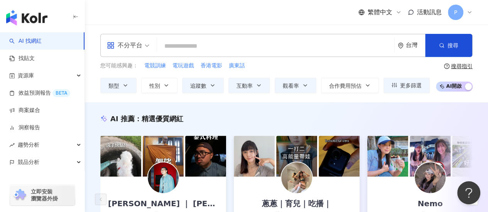
click at [193, 47] on input "search" at bounding box center [275, 46] width 231 height 15
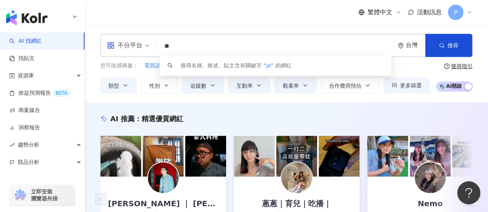
type input "*"
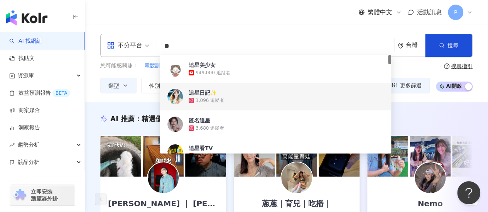
click at [465, 65] on div "搜尋指引" at bounding box center [462, 66] width 22 height 6
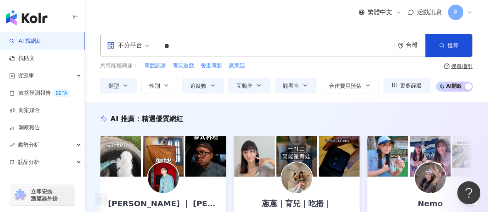
click at [465, 65] on div "搜尋指引" at bounding box center [462, 66] width 22 height 6
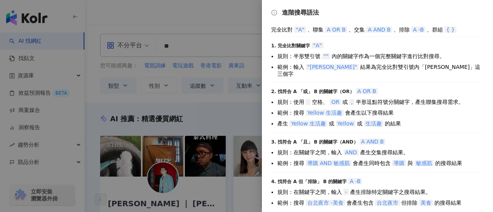
click at [206, 41] on div at bounding box center [246, 106] width 493 height 212
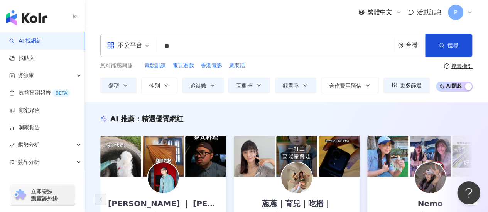
click at [209, 47] on input "**" at bounding box center [275, 46] width 231 height 15
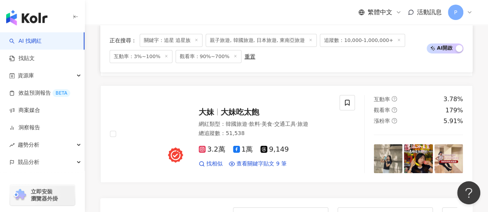
scroll to position [1118, 0]
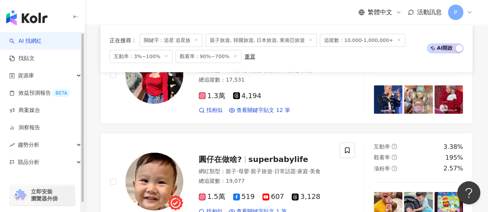
type input "******"
click at [27, 18] on img "button" at bounding box center [26, 17] width 41 height 15
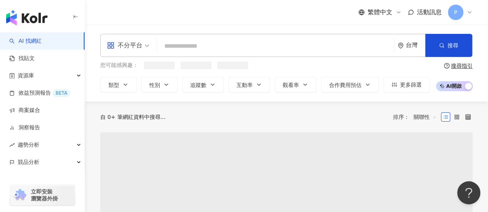
drag, startPoint x: 195, startPoint y: 46, endPoint x: 189, endPoint y: 46, distance: 6.6
click at [189, 46] on input "search" at bounding box center [275, 46] width 231 height 15
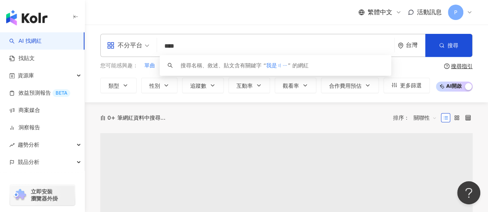
type input "***"
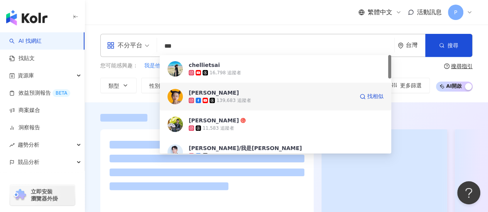
click at [217, 93] on span "Gisele Lai" at bounding box center [270, 93] width 165 height 8
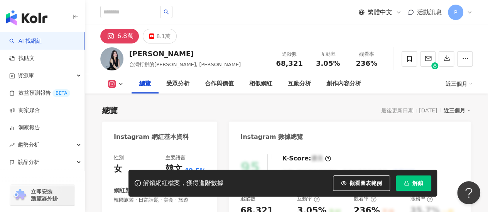
scroll to position [116, 0]
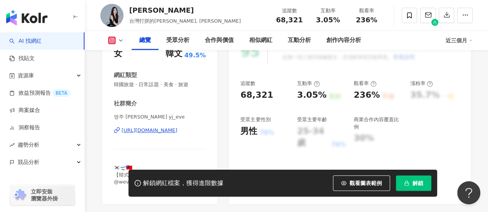
click at [133, 130] on div "[URL][DOMAIN_NAME]" at bounding box center [149, 130] width 56 height 7
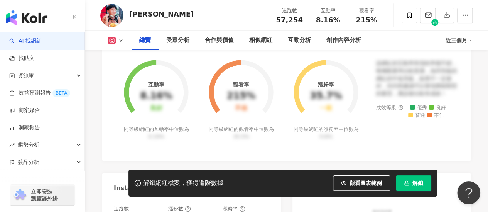
scroll to position [193, 0]
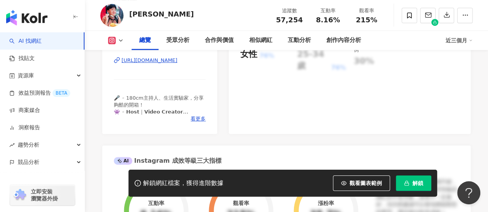
click at [138, 62] on div "[URL][DOMAIN_NAME]" at bounding box center [149, 60] width 56 height 7
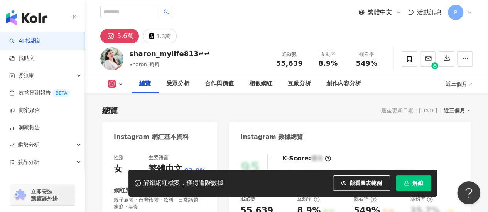
scroll to position [116, 0]
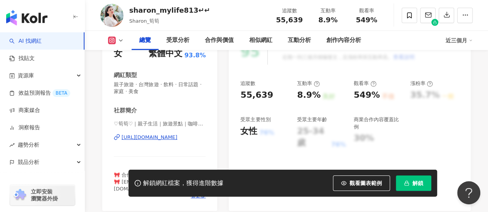
click at [158, 139] on div "[URL][DOMAIN_NAME]" at bounding box center [149, 137] width 56 height 7
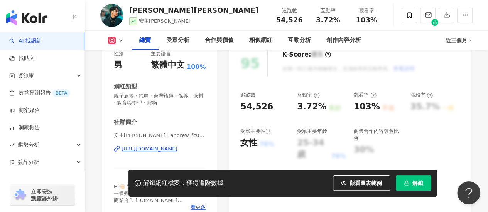
scroll to position [116, 0]
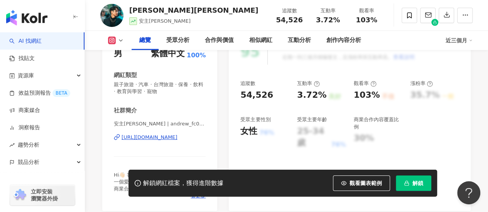
click at [136, 140] on div "[URL][DOMAIN_NAME]" at bounding box center [149, 137] width 56 height 7
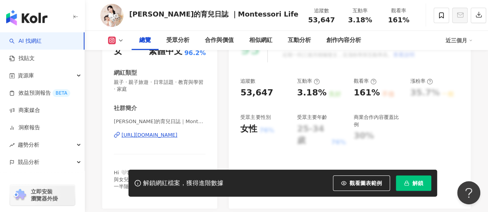
scroll to position [116, 0]
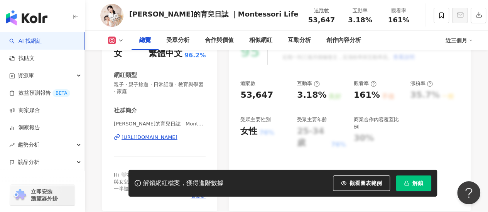
click at [177, 137] on div "https://www.instagram.com/montessorilifeda/" at bounding box center [149, 137] width 56 height 7
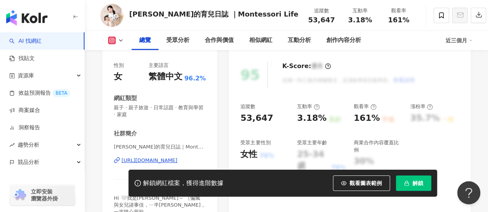
scroll to position [39, 0]
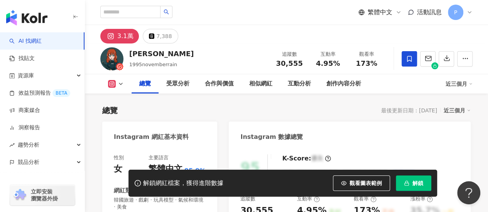
scroll to position [154, 0]
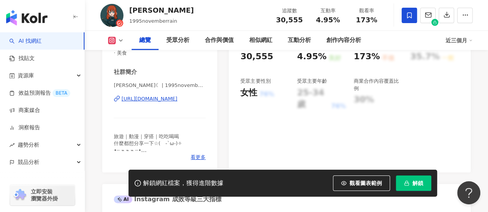
click at [174, 102] on div "[URL][DOMAIN_NAME]" at bounding box center [149, 99] width 56 height 7
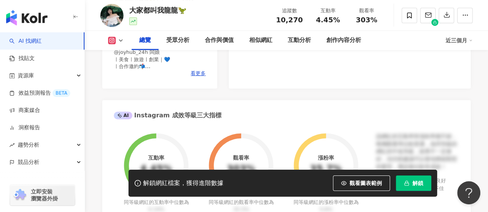
scroll to position [154, 0]
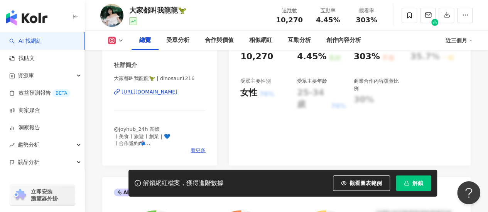
click at [197, 149] on span "看更多" at bounding box center [197, 150] width 15 height 7
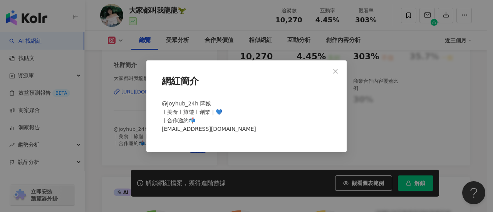
click at [143, 97] on div "網紅簡介 @joyhub_24h 闆娘 ㅣ美食ㅣ旅遊ㅣ創業｜💙 ㅣ合作邀約📬 wdfg3521@gmail.com" at bounding box center [246, 106] width 493 height 212
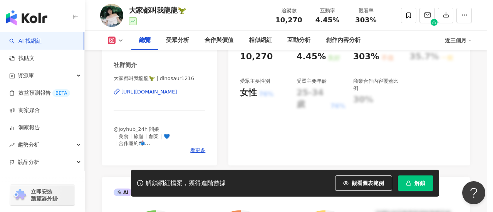
click at [144, 94] on div "https://www.instagram.com/dinosaur1216/" at bounding box center [149, 92] width 56 height 7
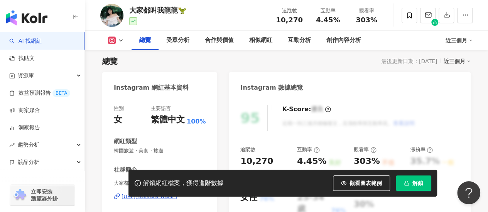
scroll to position [39, 0]
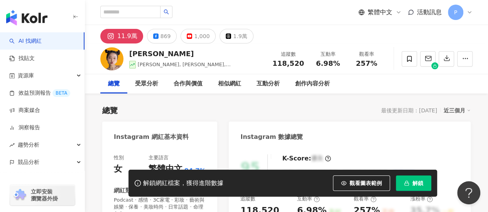
click at [193, 10] on div "繁體中文 活動訊息 P" at bounding box center [286, 12] width 372 height 25
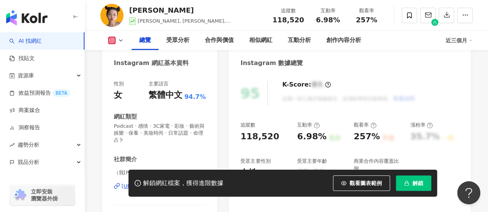
scroll to position [77, 0]
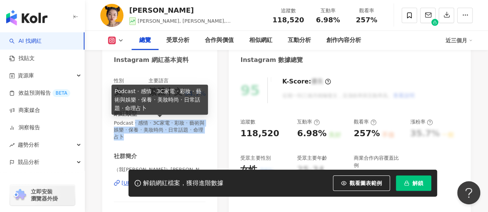
drag, startPoint x: 135, startPoint y: 124, endPoint x: 170, endPoint y: 138, distance: 38.0
click at [170, 138] on span "Podcast · 感情 · 3C家電 · 彩妝 · 藝術與娛樂 · 保養 · 美妝時尚 · 日常話題 · 命理占卜" at bounding box center [160, 130] width 92 height 21
click at [140, 135] on span "Podcast · 感情 · 3C家電 · 彩妝 · 藝術與娛樂 · 保養 · 美妝時尚 · 日常話題 · 命理占卜" at bounding box center [160, 130] width 92 height 21
drag, startPoint x: 125, startPoint y: 128, endPoint x: 146, endPoint y: 137, distance: 23.3
click at [146, 137] on span "Podcast · 感情 · 3C家電 · 彩妝 · 藝術與娛樂 · 保養 · 美妝時尚 · 日常話題 · 命理占卜" at bounding box center [160, 130] width 92 height 21
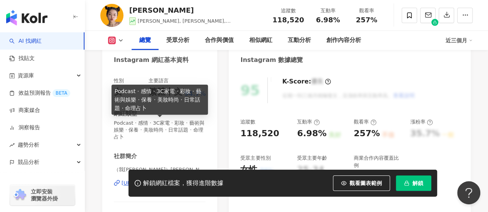
click at [123, 125] on span "Podcast · 感情 · 3C家電 · 彩妝 · 藝術與娛樂 · 保養 · 美妝時尚 · 日常話題 · 命理占卜" at bounding box center [160, 130] width 92 height 21
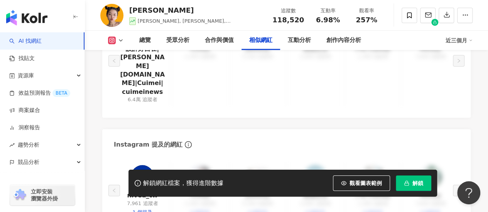
scroll to position [1311, 0]
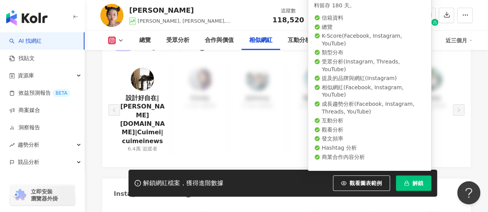
click at [421, 183] on span "解鎖" at bounding box center [417, 183] width 11 height 6
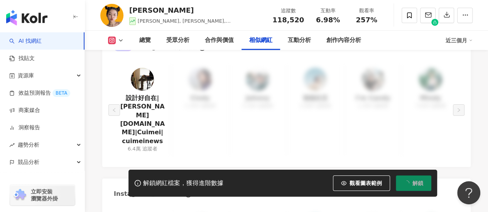
click at [224, 148] on div "設計好自在|[PERSON_NAME][DOMAIN_NAME]|Cuimei|cuimeinews 6.4萬 追蹤者 [PERSON_NAME] 1,300…" at bounding box center [286, 112] width 368 height 111
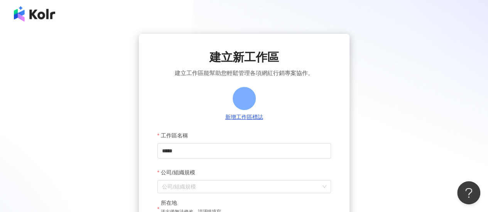
click at [251, 27] on div at bounding box center [244, 14] width 488 height 28
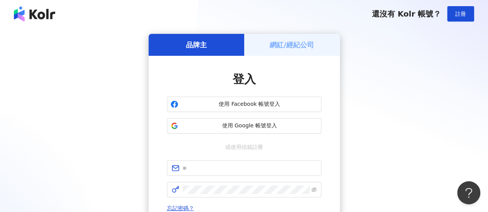
click at [414, 15] on span "還沒有 Kolr 帳號？" at bounding box center [405, 13] width 69 height 9
drag, startPoint x: 414, startPoint y: 15, endPoint x: 444, endPoint y: 11, distance: 30.7
click at [414, 15] on span "還沒有 Kolr 帳號？" at bounding box center [405, 13] width 69 height 9
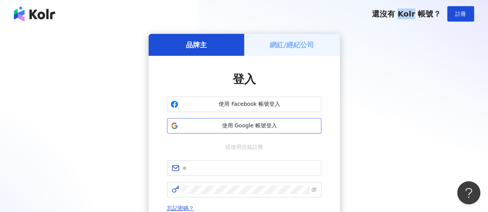
click at [242, 126] on span "使用 Google 帳號登入" at bounding box center [249, 126] width 136 height 8
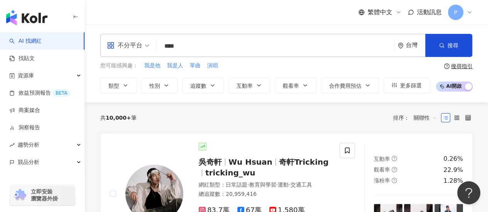
type input "***"
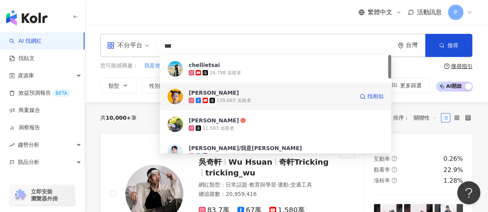
click at [260, 103] on div "139,683 追蹤者" at bounding box center [270, 101] width 165 height 8
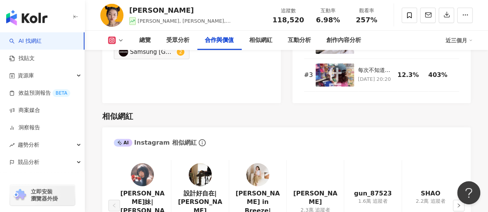
scroll to position [1272, 0]
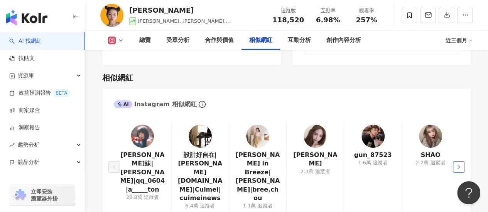
click at [462, 162] on button "button" at bounding box center [459, 168] width 12 height 12
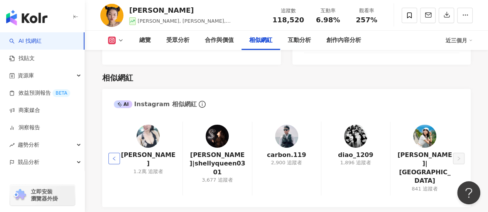
click at [113, 157] on icon "left" at bounding box center [114, 159] width 5 height 5
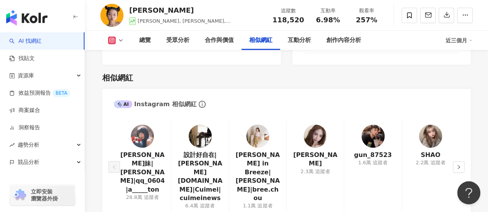
click at [250, 135] on div at bounding box center [257, 136] width 23 height 23
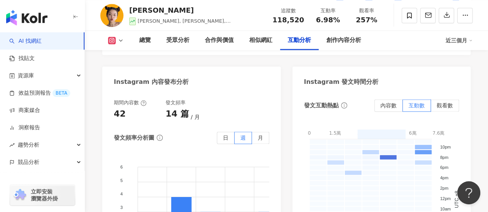
scroll to position [2008, 0]
